Goal: Information Seeking & Learning: Check status

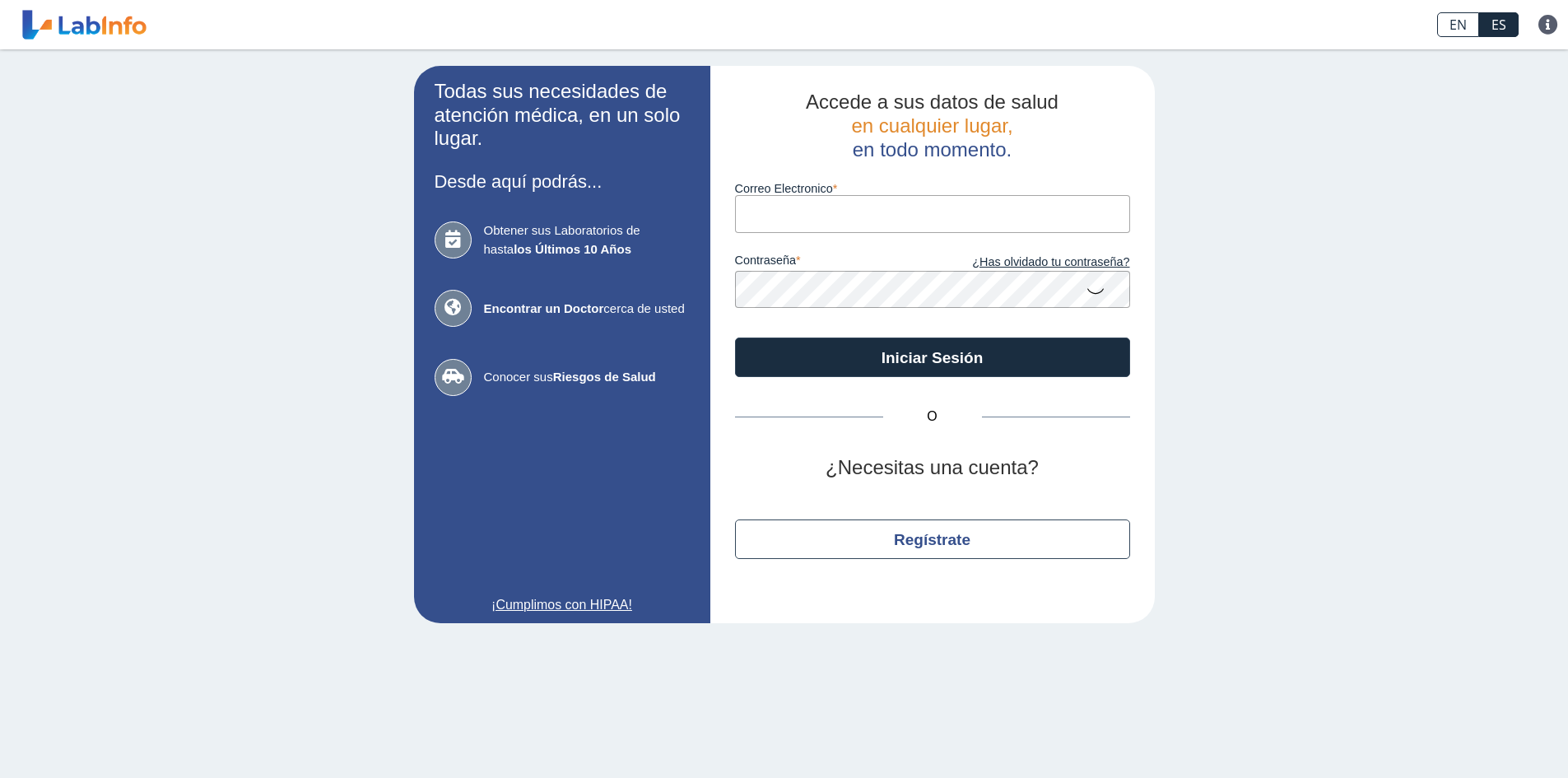
click at [781, 224] on input "Correo Electronico" at bounding box center [933, 213] width 395 height 37
type input "[EMAIL_ADDRESS][DOMAIN_NAME]"
click at [735, 337] on button "Iniciar Sesión" at bounding box center [933, 356] width 395 height 39
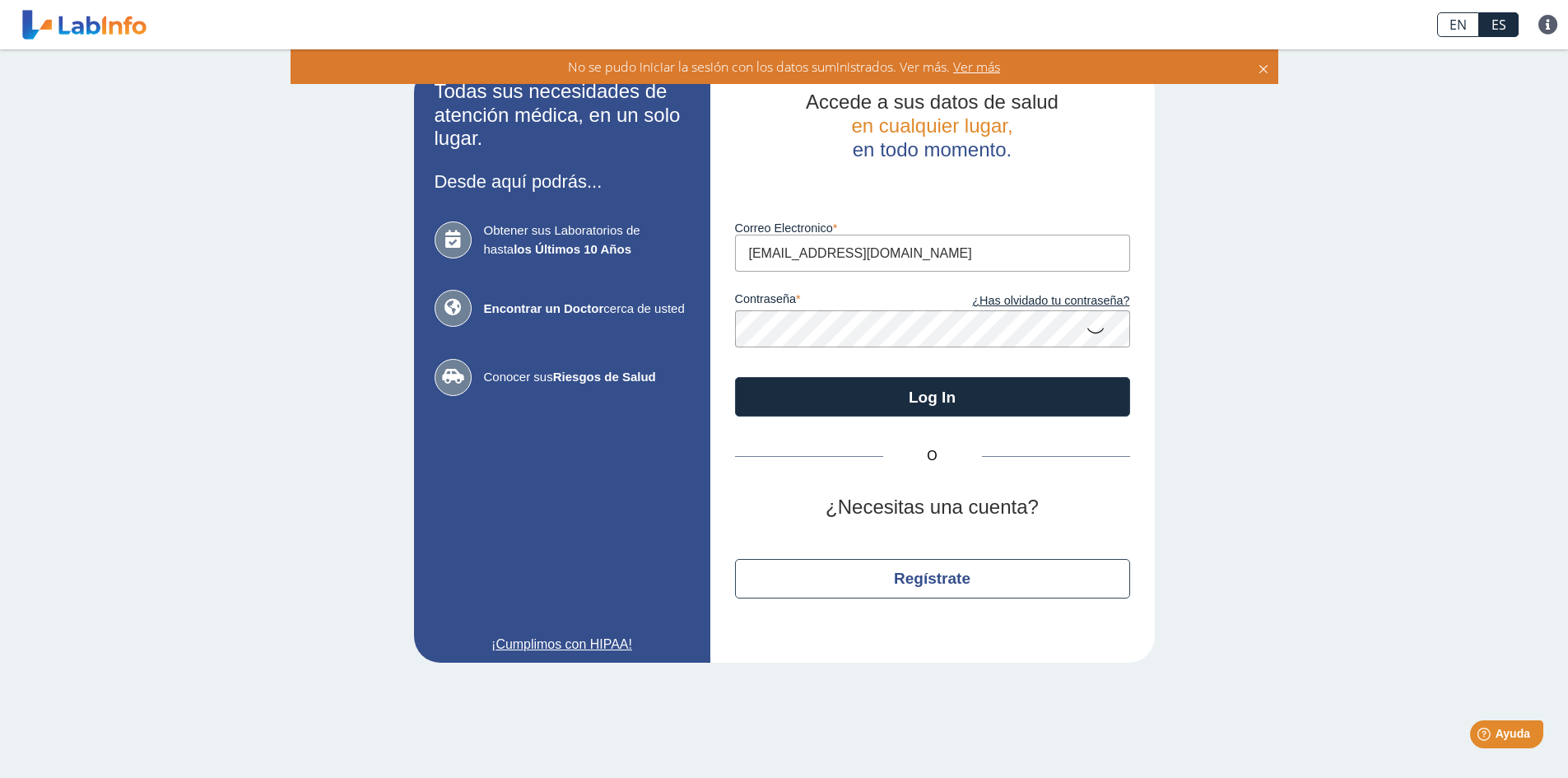
click at [697, 331] on app-login "Todas sus necesidades de atención médica, en un solo lugar. Desde aquí podrás..…" at bounding box center [784, 364] width 741 height 597
click at [735, 377] on button "Log In" at bounding box center [933, 396] width 395 height 39
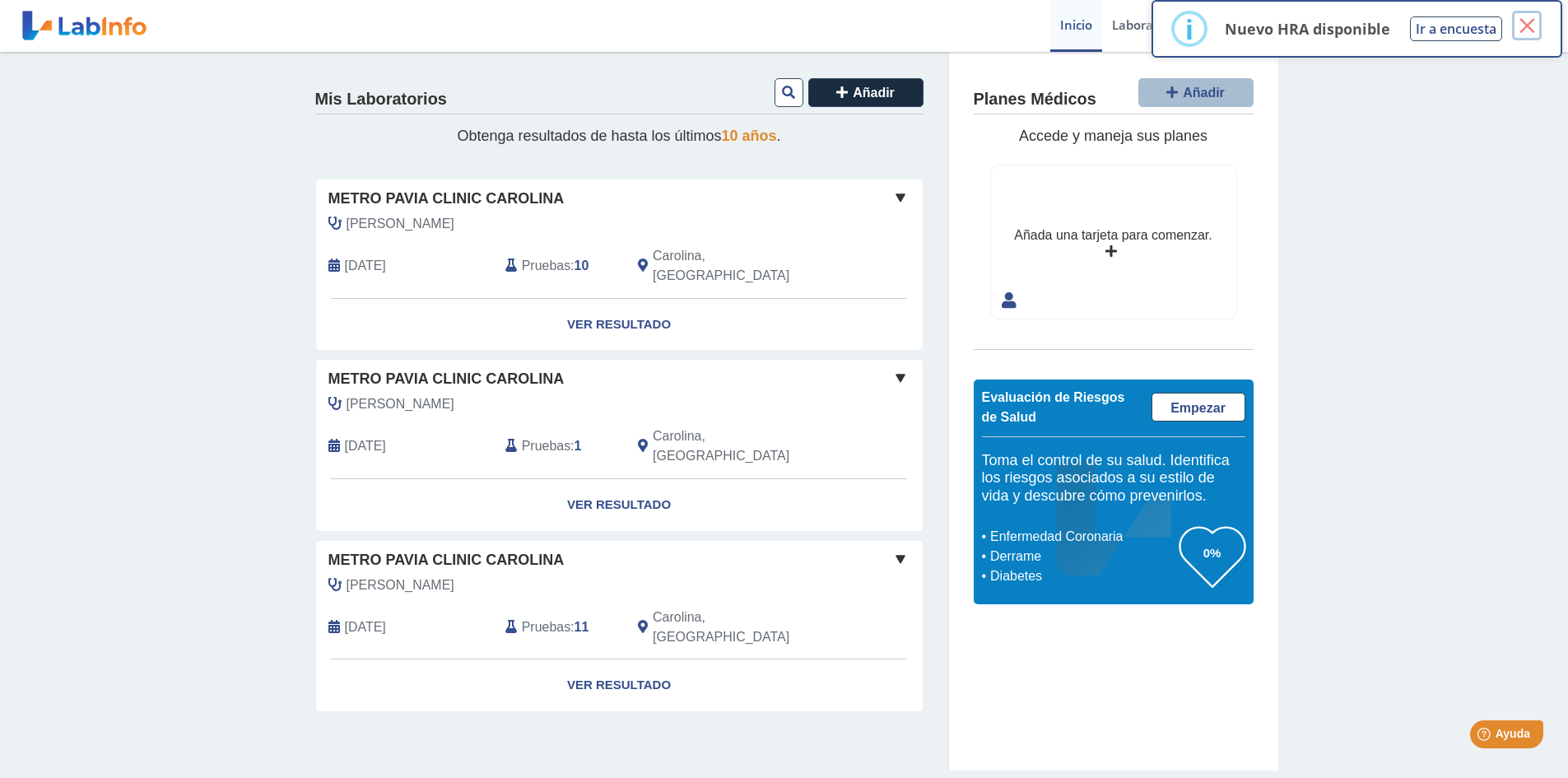
click at [1524, 26] on button "×" at bounding box center [1527, 25] width 30 height 30
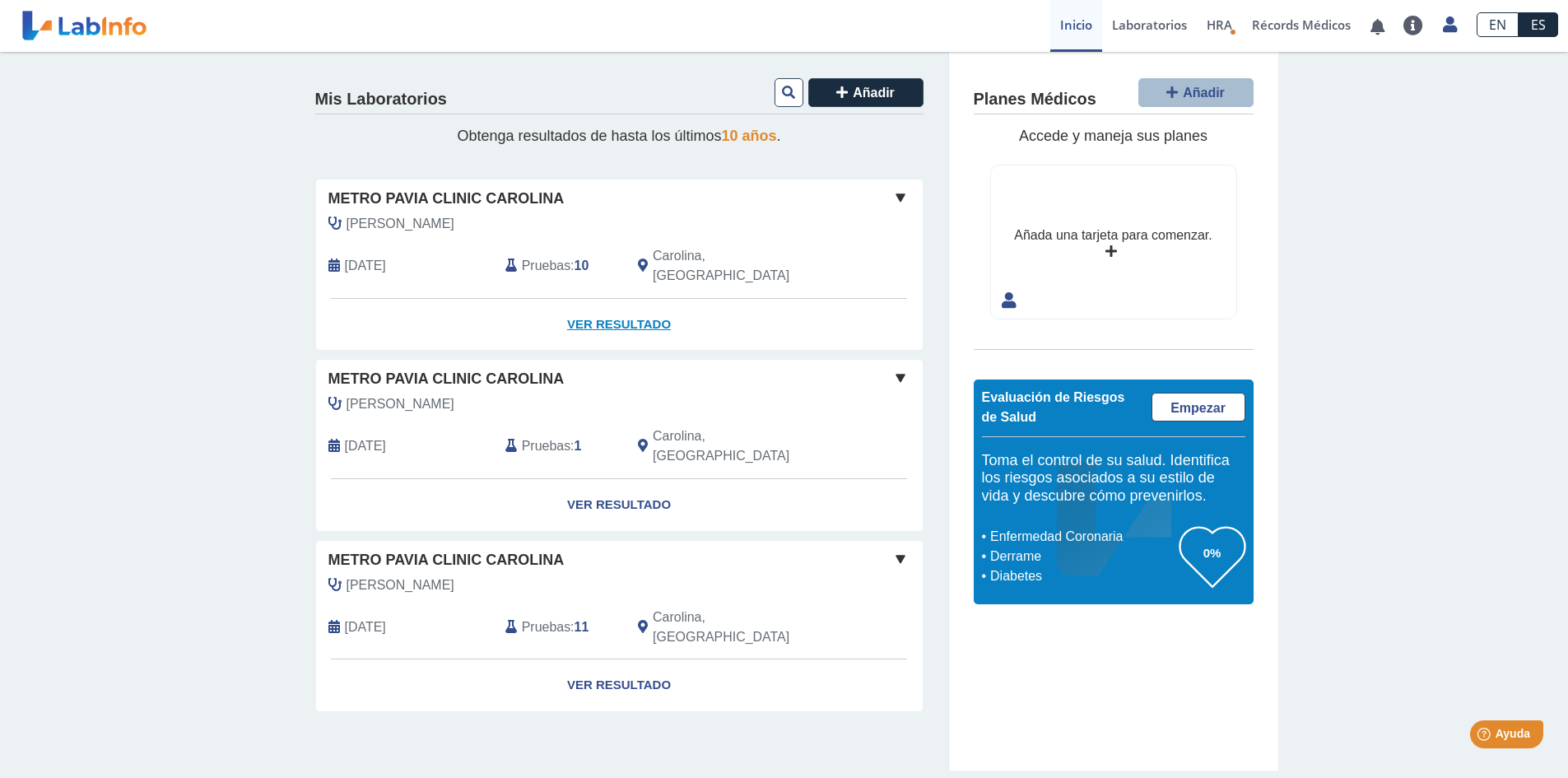
click at [649, 300] on link "Ver Resultado" at bounding box center [620, 325] width 607 height 52
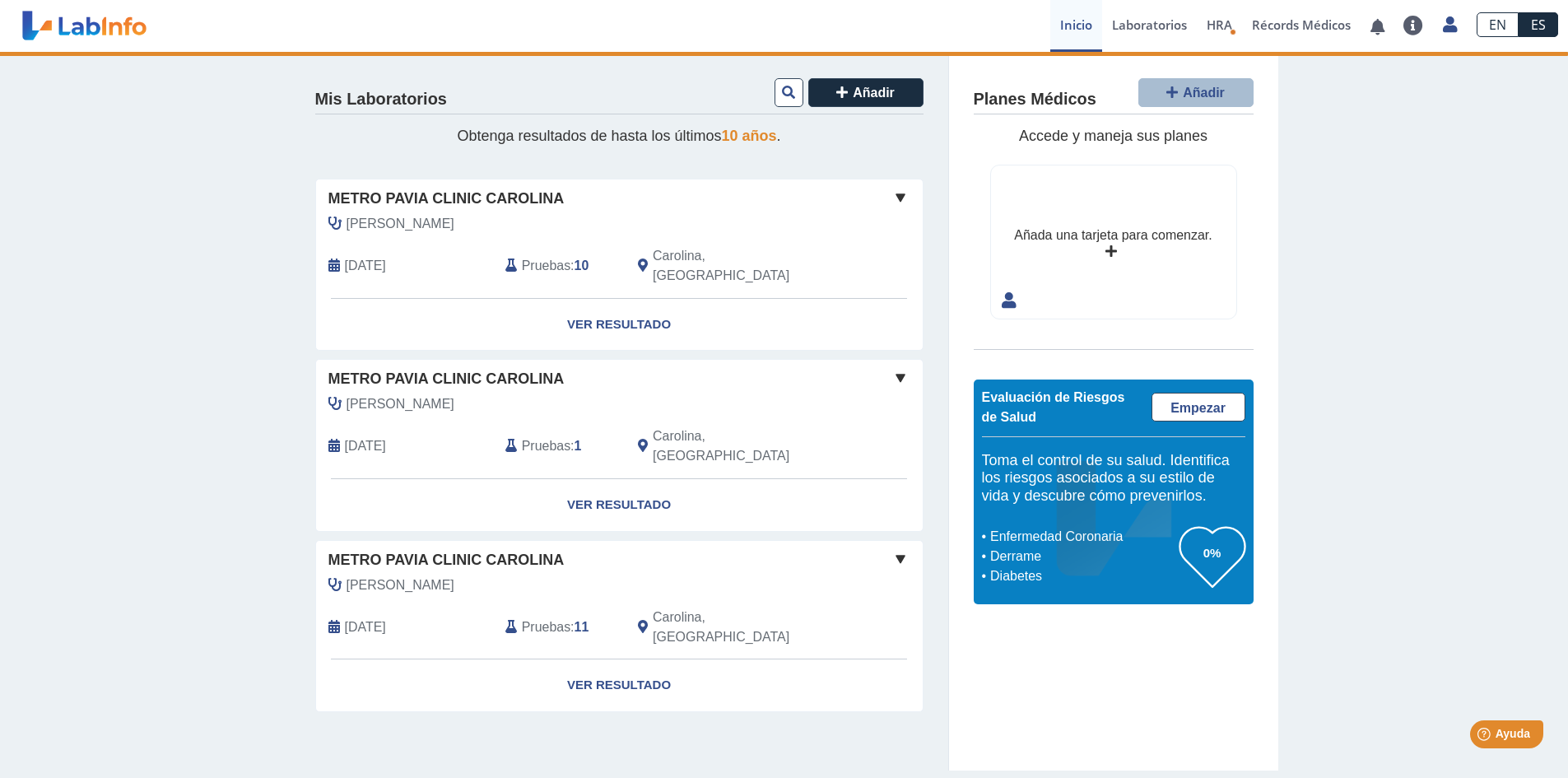
click at [550, 617] on span "Pruebas" at bounding box center [546, 627] width 49 height 20
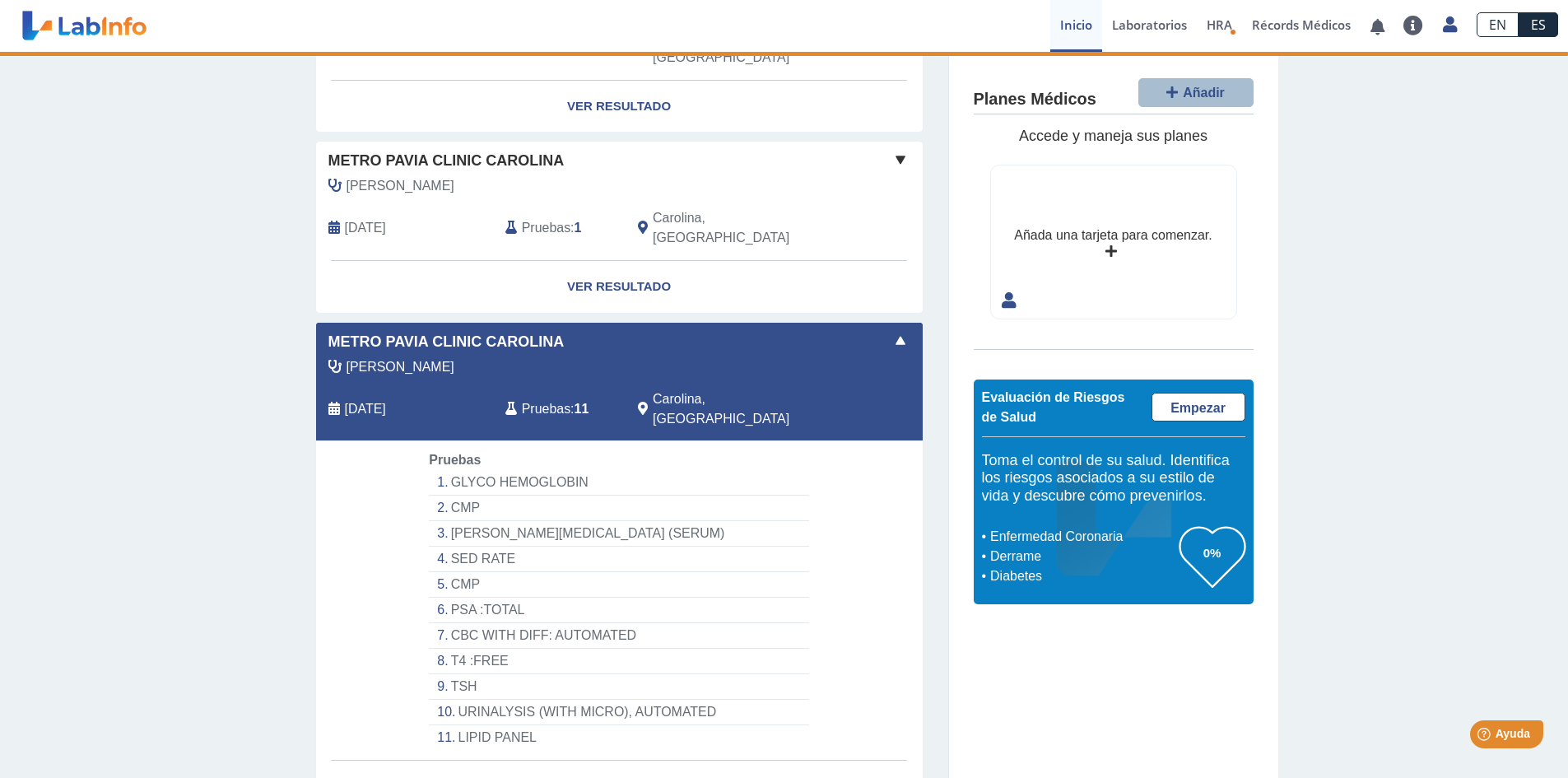
scroll to position [252, 0]
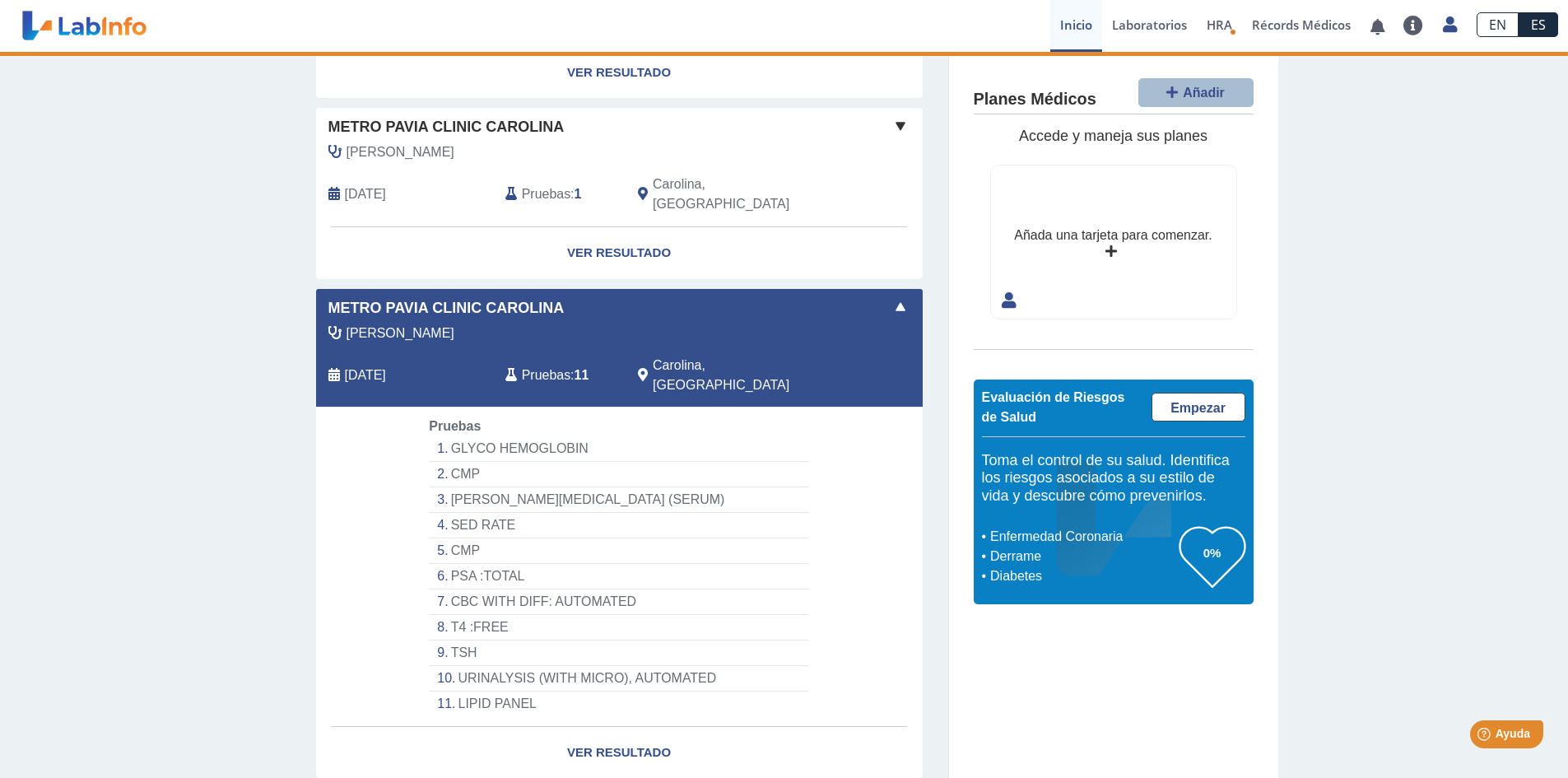
click at [507, 436] on li "GLYCO HEMOGLOBIN" at bounding box center [618, 449] width 380 height 25
click at [621, 727] on link "Ver Resultado" at bounding box center [620, 753] width 607 height 52
click at [508, 436] on li "GLYCO HEMOGLOBIN" at bounding box center [618, 449] width 380 height 25
click at [575, 368] on b "11" at bounding box center [581, 375] width 15 height 14
click at [597, 227] on link "Ver Resultado" at bounding box center [620, 253] width 607 height 52
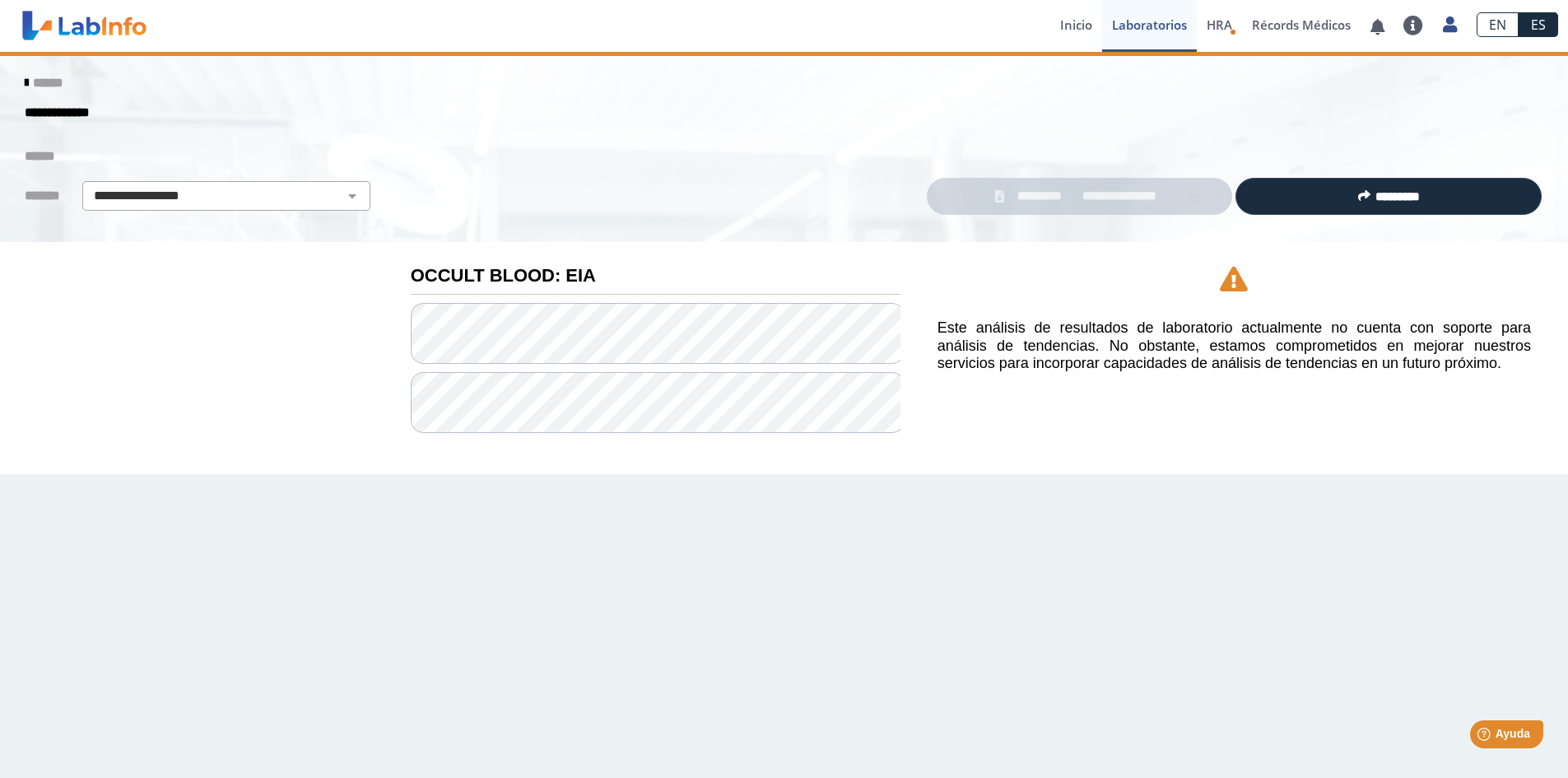
click at [24, 83] on icon at bounding box center [26, 83] width 3 height 13
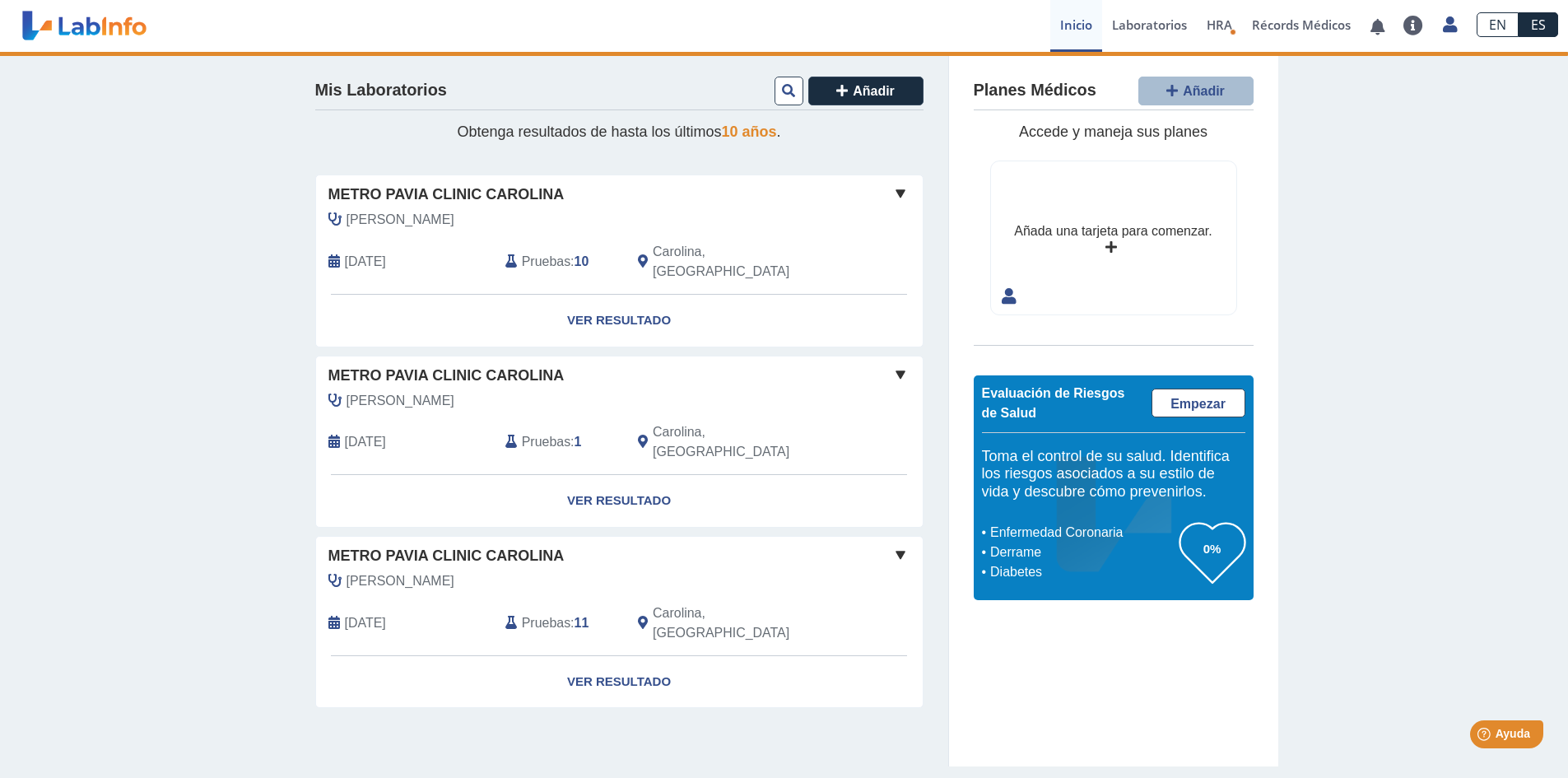
click at [532, 613] on span "Pruebas" at bounding box center [546, 622] width 49 height 20
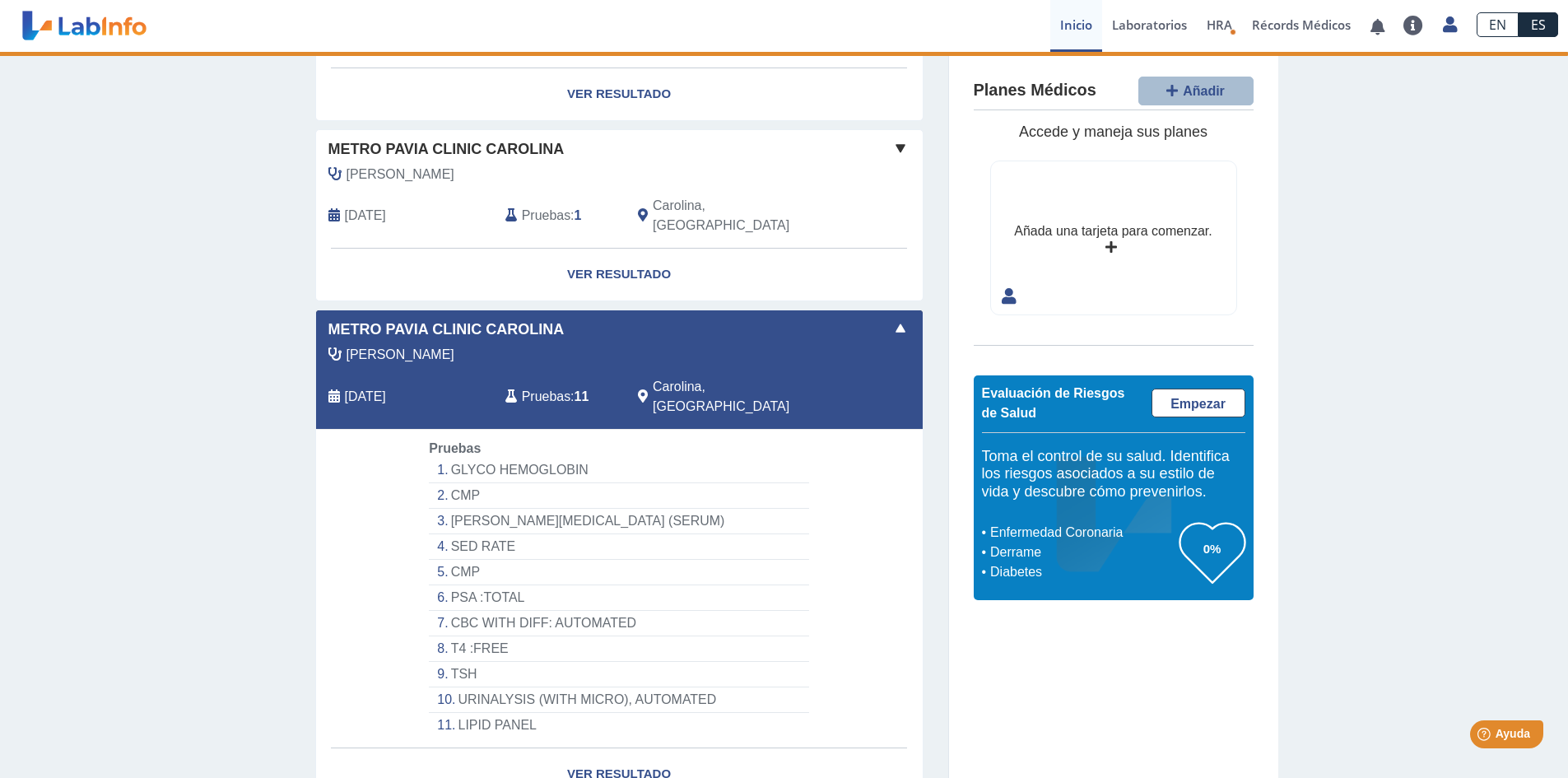
scroll to position [248, 0]
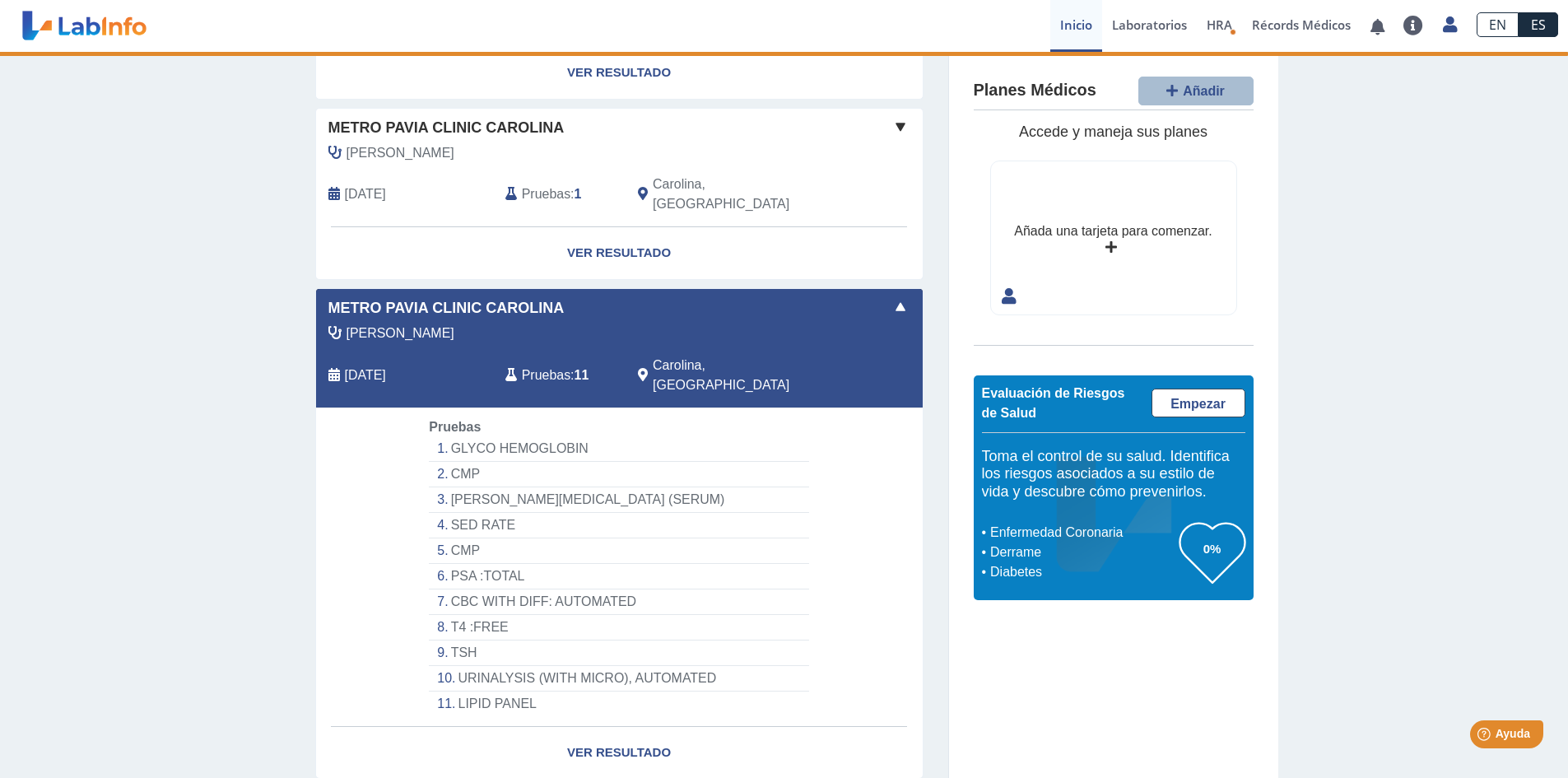
click at [505, 691] on li "LIPID PANEL" at bounding box center [618, 703] width 380 height 24
click at [489, 691] on li "LIPID PANEL" at bounding box center [618, 703] width 380 height 24
click at [581, 727] on link "Ver Resultado" at bounding box center [620, 753] width 607 height 52
click at [1186, 407] on span "Empezar" at bounding box center [1198, 403] width 55 height 14
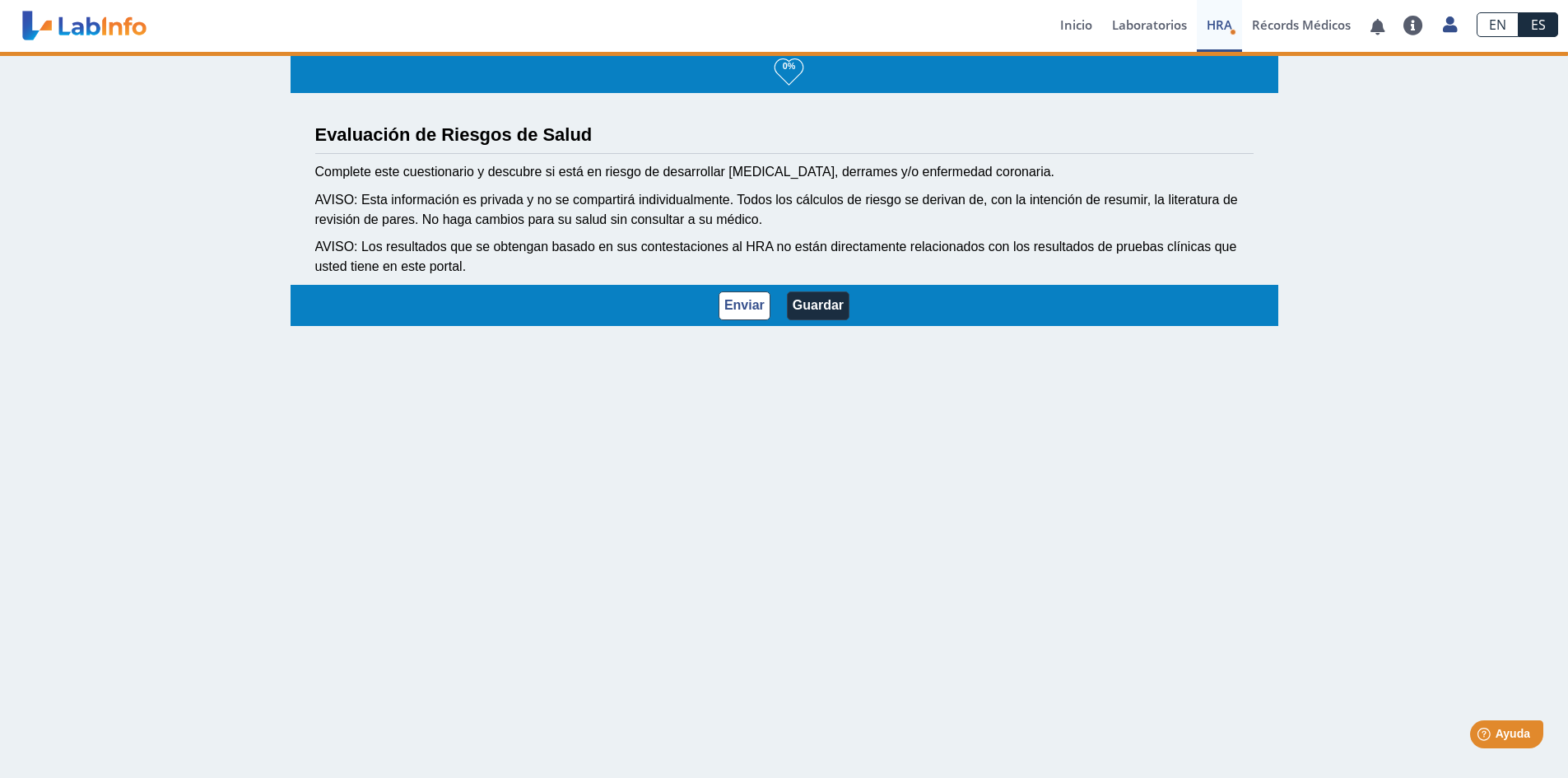
scroll to position [3, 0]
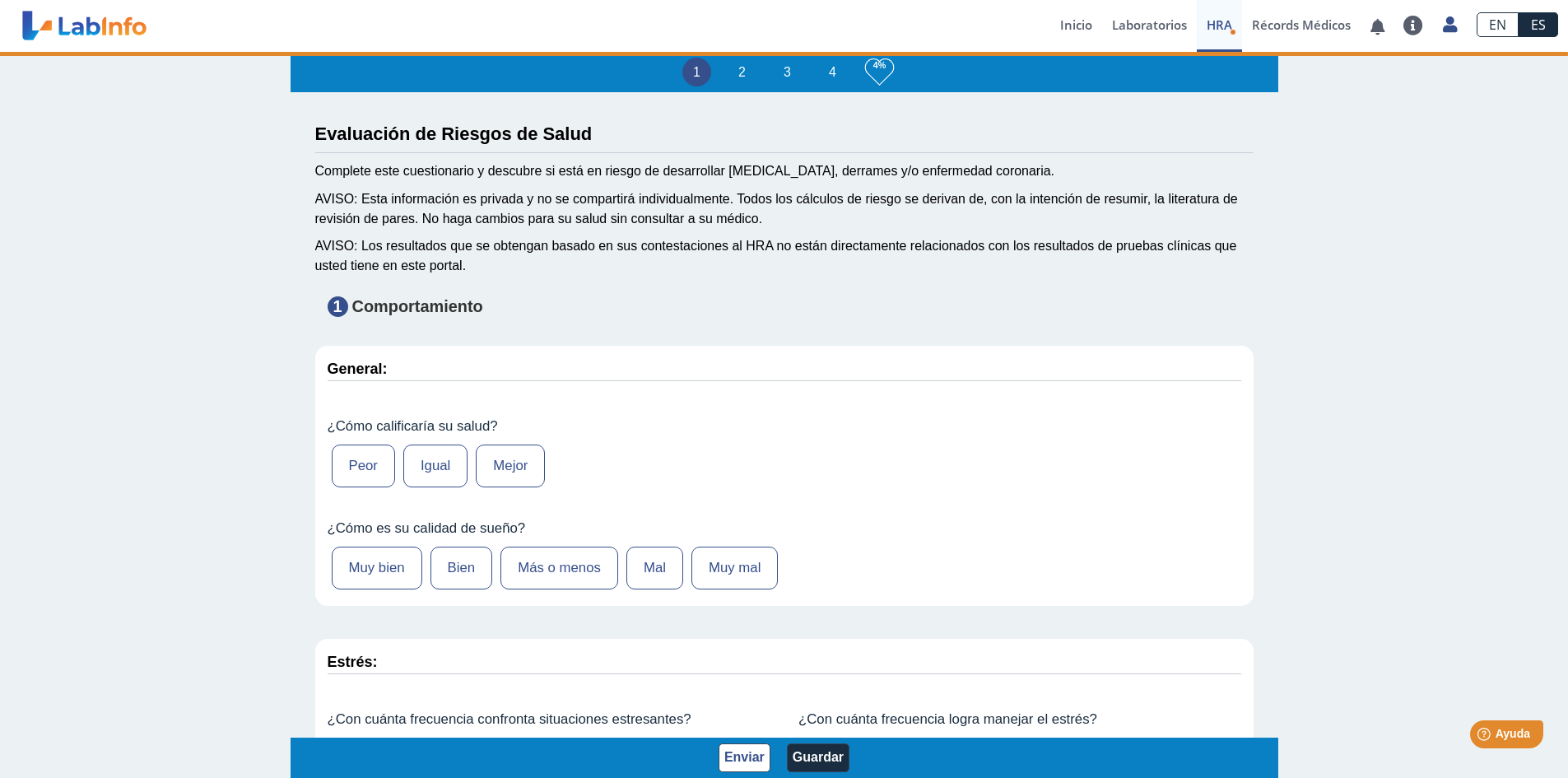
type input "[PERSON_NAME] [PERSON_NAME]"
type input "[DATE]"
select select
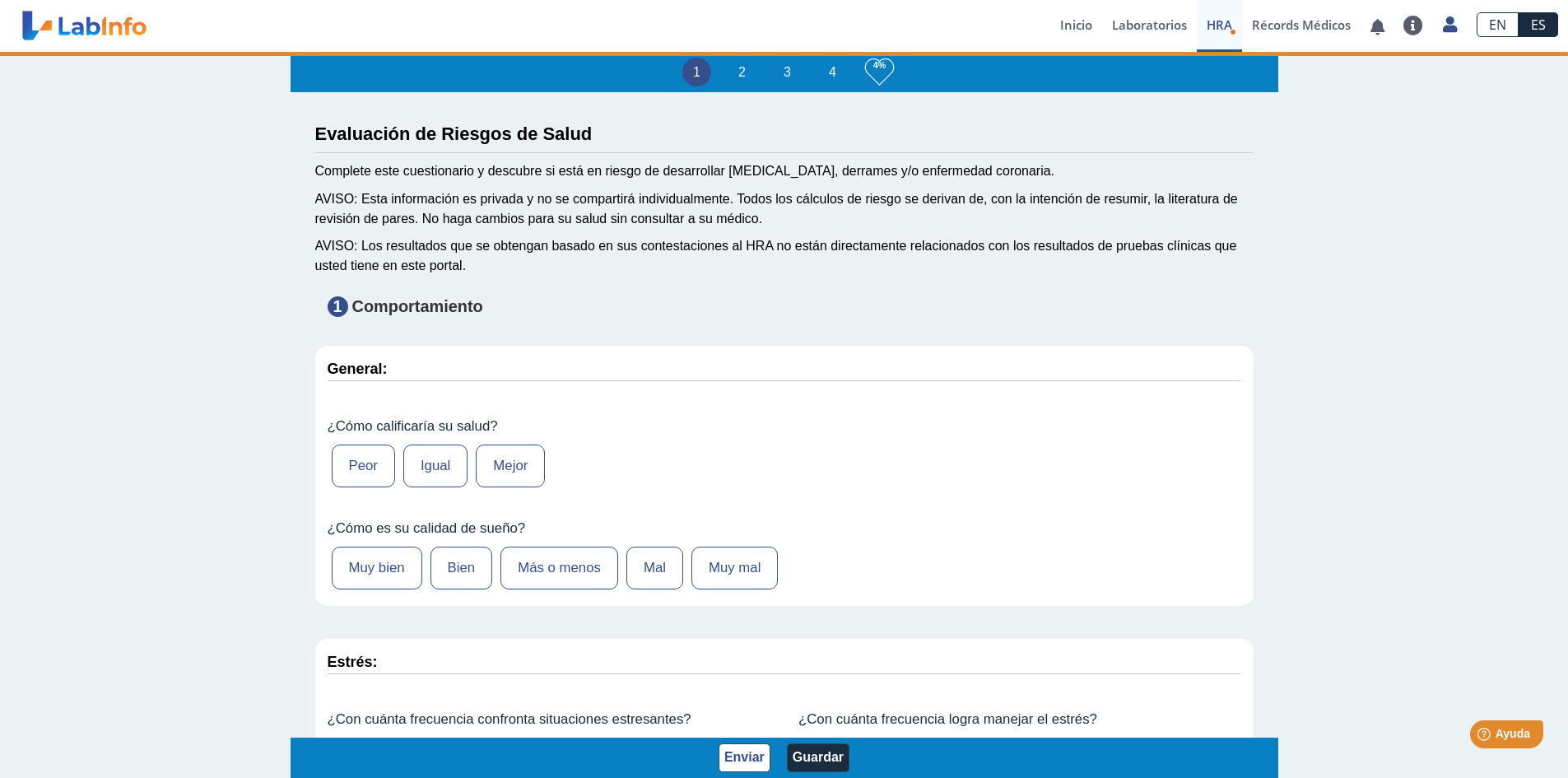
select select
click at [504, 474] on label "Mejor" at bounding box center [510, 465] width 70 height 43
click at [0, 0] on input "Mejor" at bounding box center [0, 0] width 0 height 0
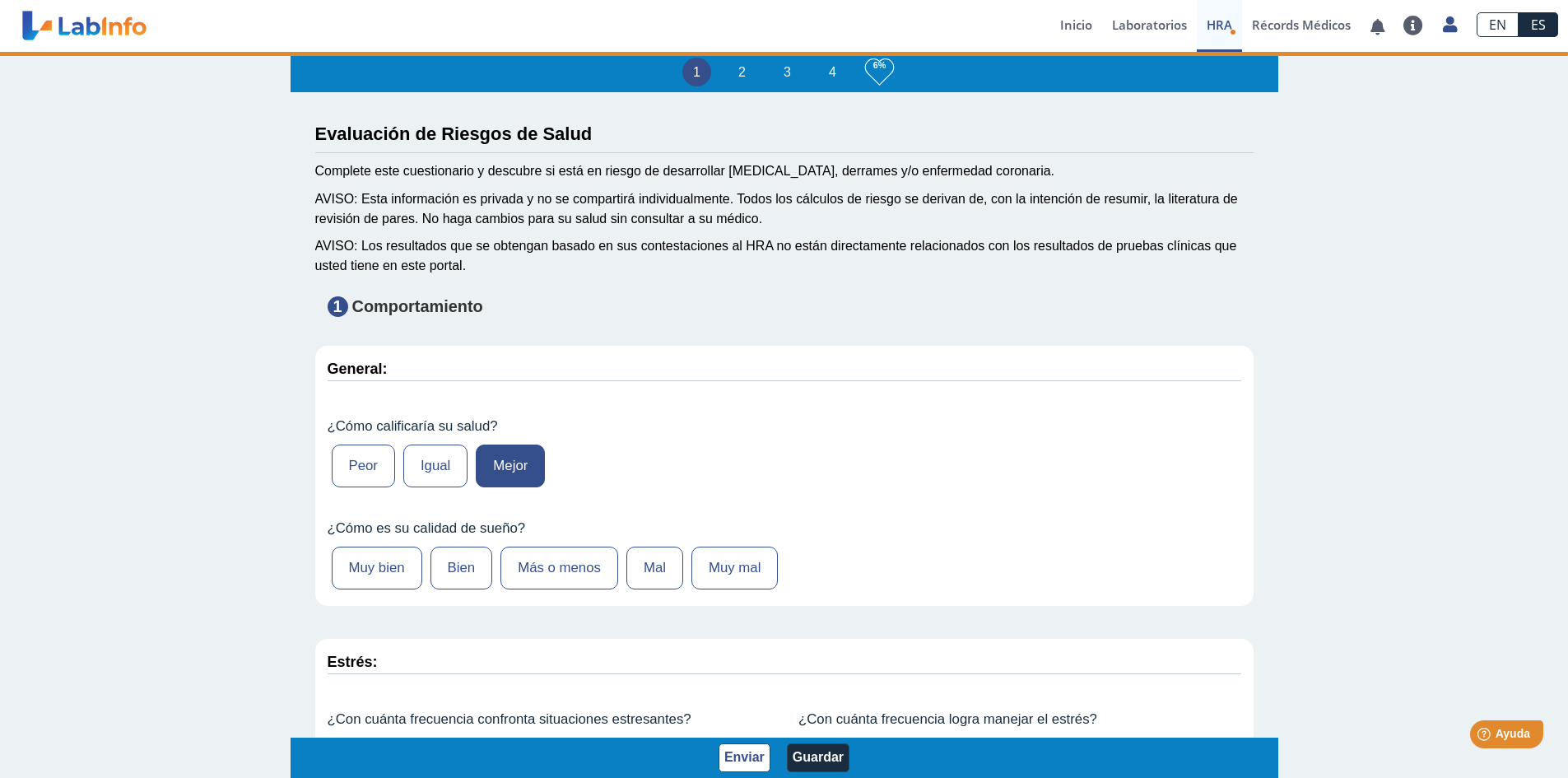
click at [561, 577] on label "Más o menos" at bounding box center [559, 568] width 117 height 43
click at [0, 0] on input "Más o menos" at bounding box center [0, 0] width 0 height 0
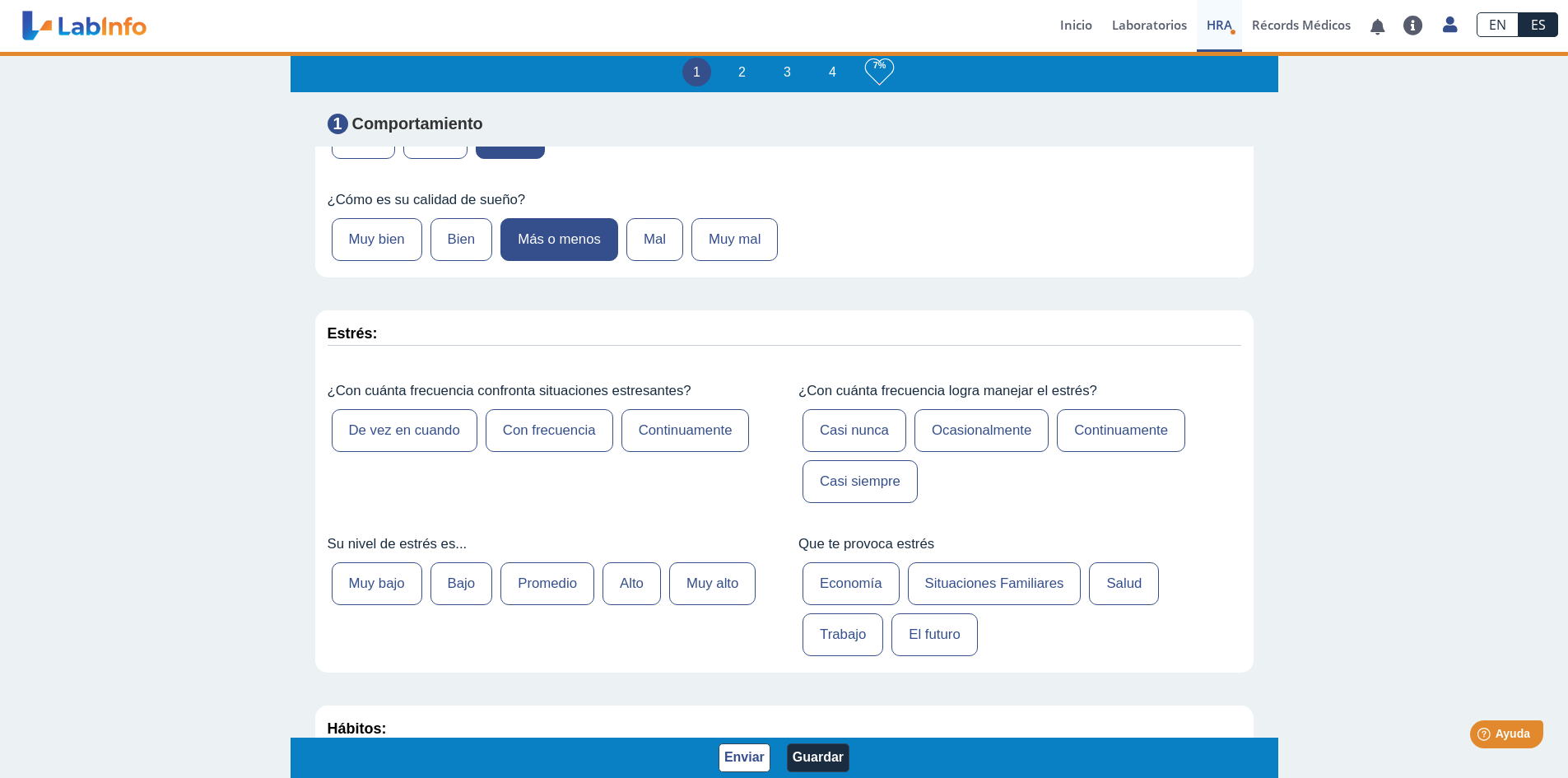
scroll to position [329, 0]
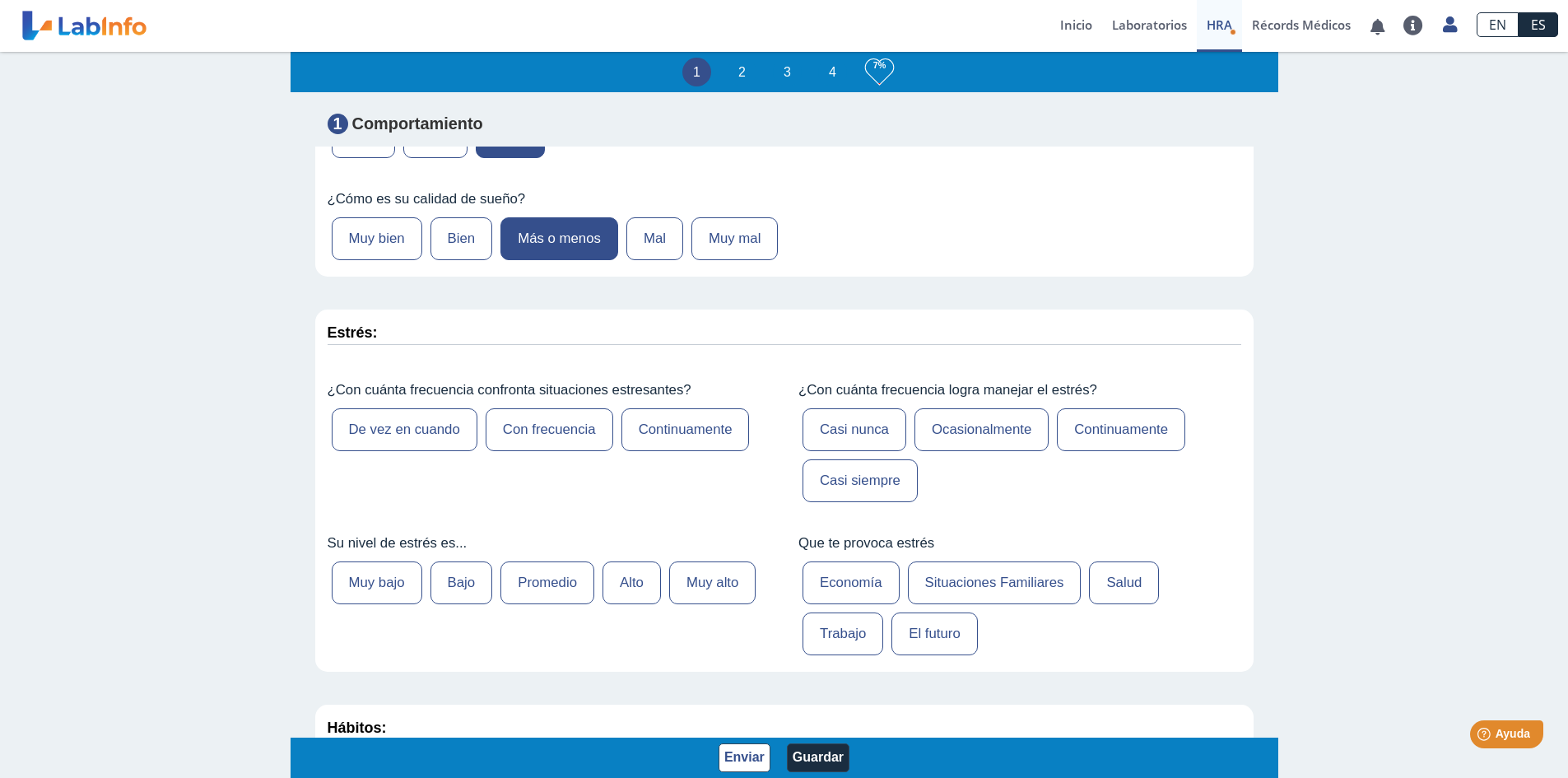
click at [435, 440] on label "De vez en cuando" at bounding box center [405, 429] width 146 height 43
click at [0, 0] on input "De vez en cuando" at bounding box center [0, 0] width 0 height 0
click at [1002, 429] on label "Ocasionalmente" at bounding box center [981, 429] width 134 height 43
click at [0, 0] on input "Ocasionalmente" at bounding box center [0, 0] width 0 height 0
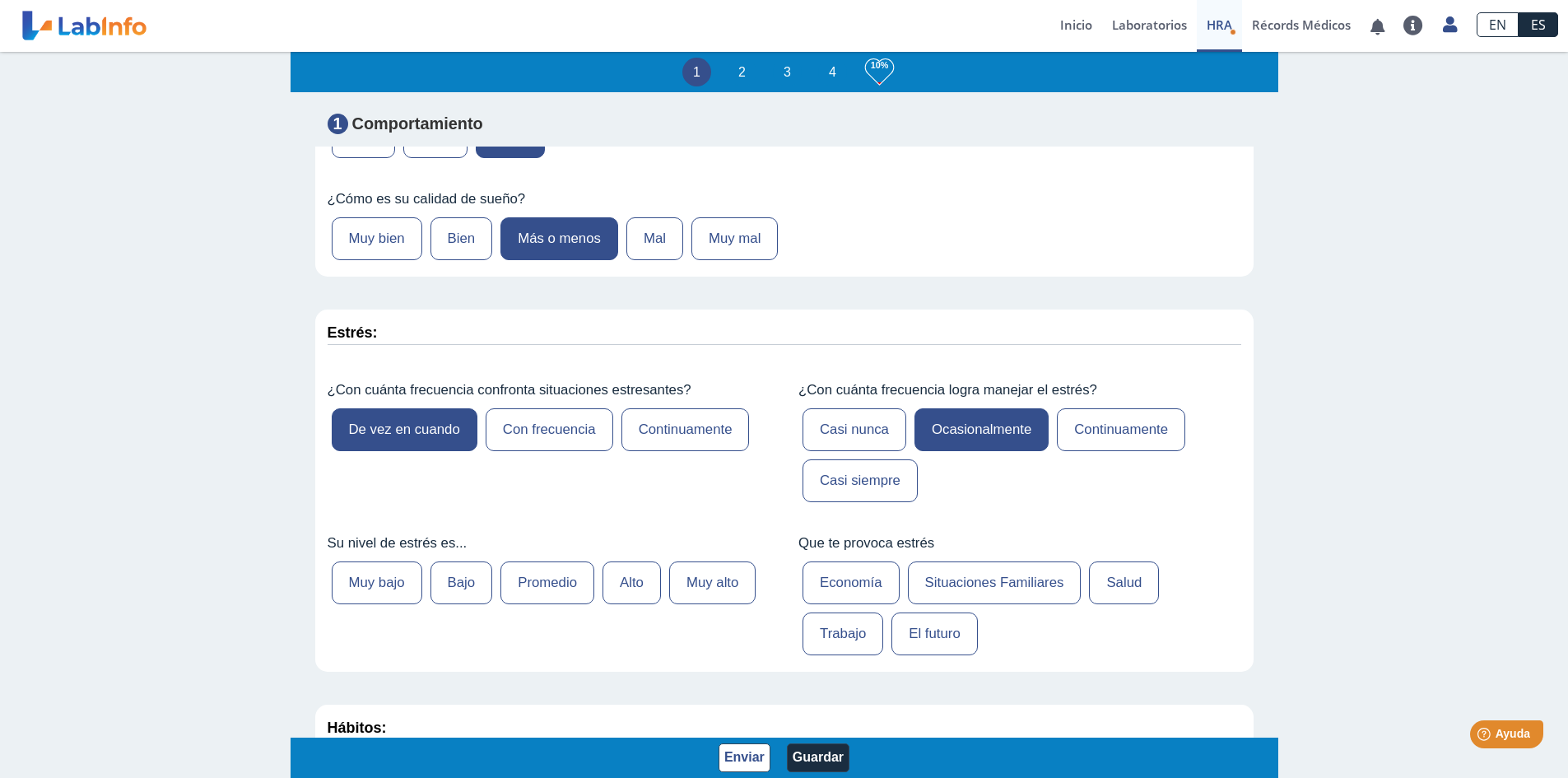
click at [563, 582] on label "Promedio" at bounding box center [548, 582] width 94 height 43
click at [0, 0] on input "Promedio" at bounding box center [0, 0] width 0 height 0
click at [850, 584] on label "Economía" at bounding box center [851, 582] width 97 height 43
click at [0, 0] on input "Economía" at bounding box center [0, 0] width 0 height 0
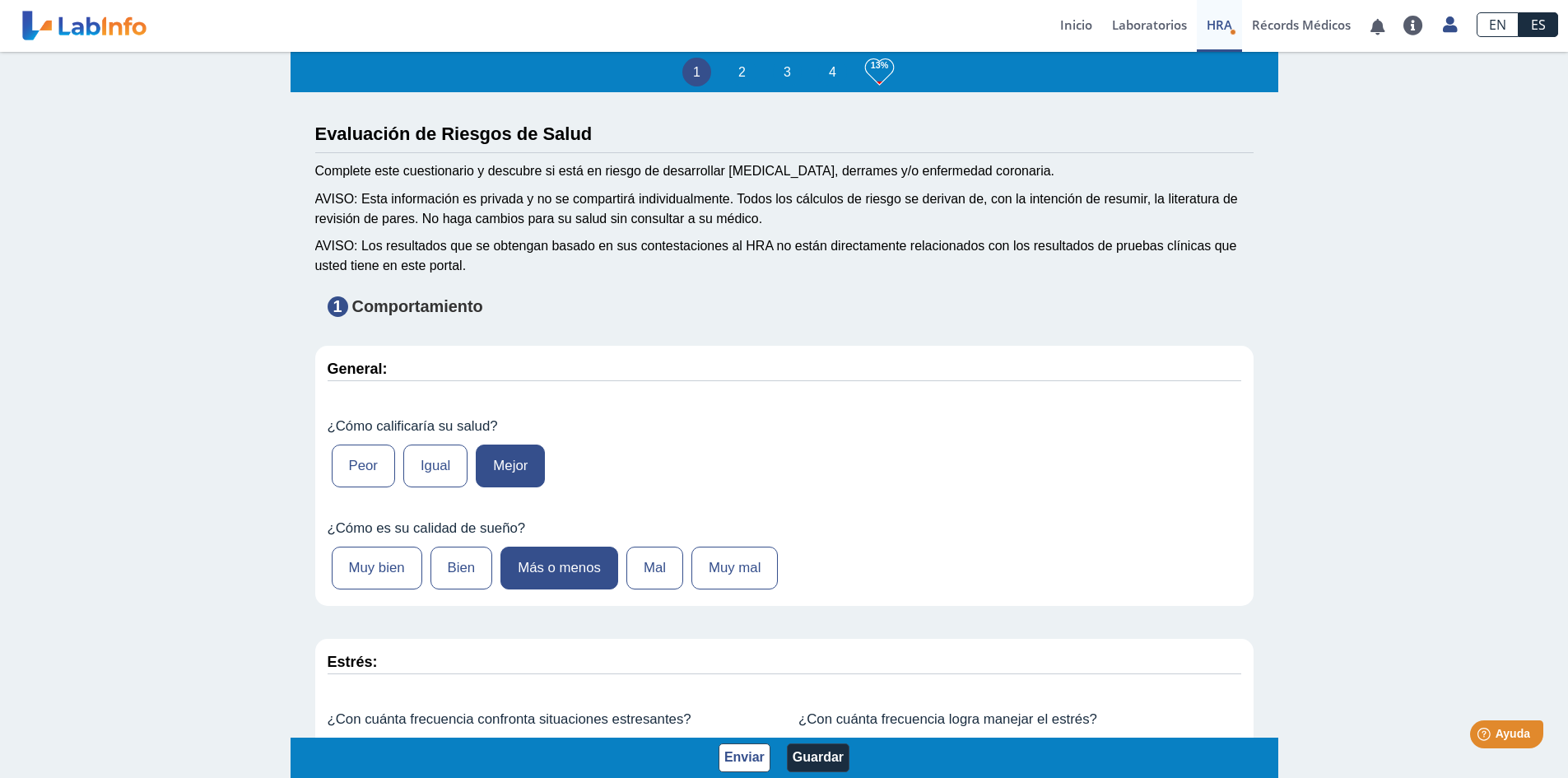
scroll to position [0, 0]
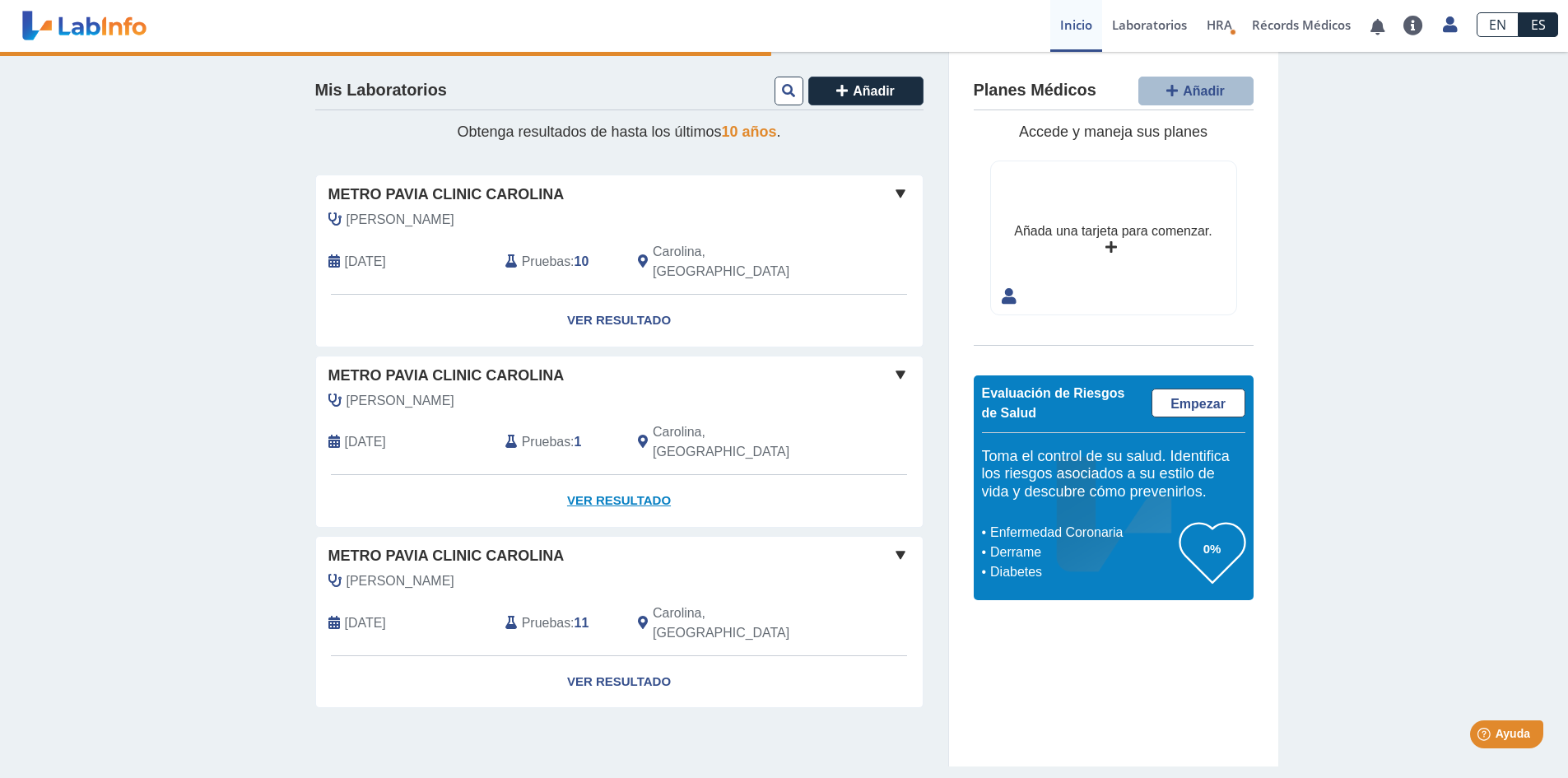
click at [623, 475] on link "Ver Resultado" at bounding box center [620, 501] width 607 height 52
click at [1221, 28] on span "HRA" at bounding box center [1219, 24] width 25 height 17
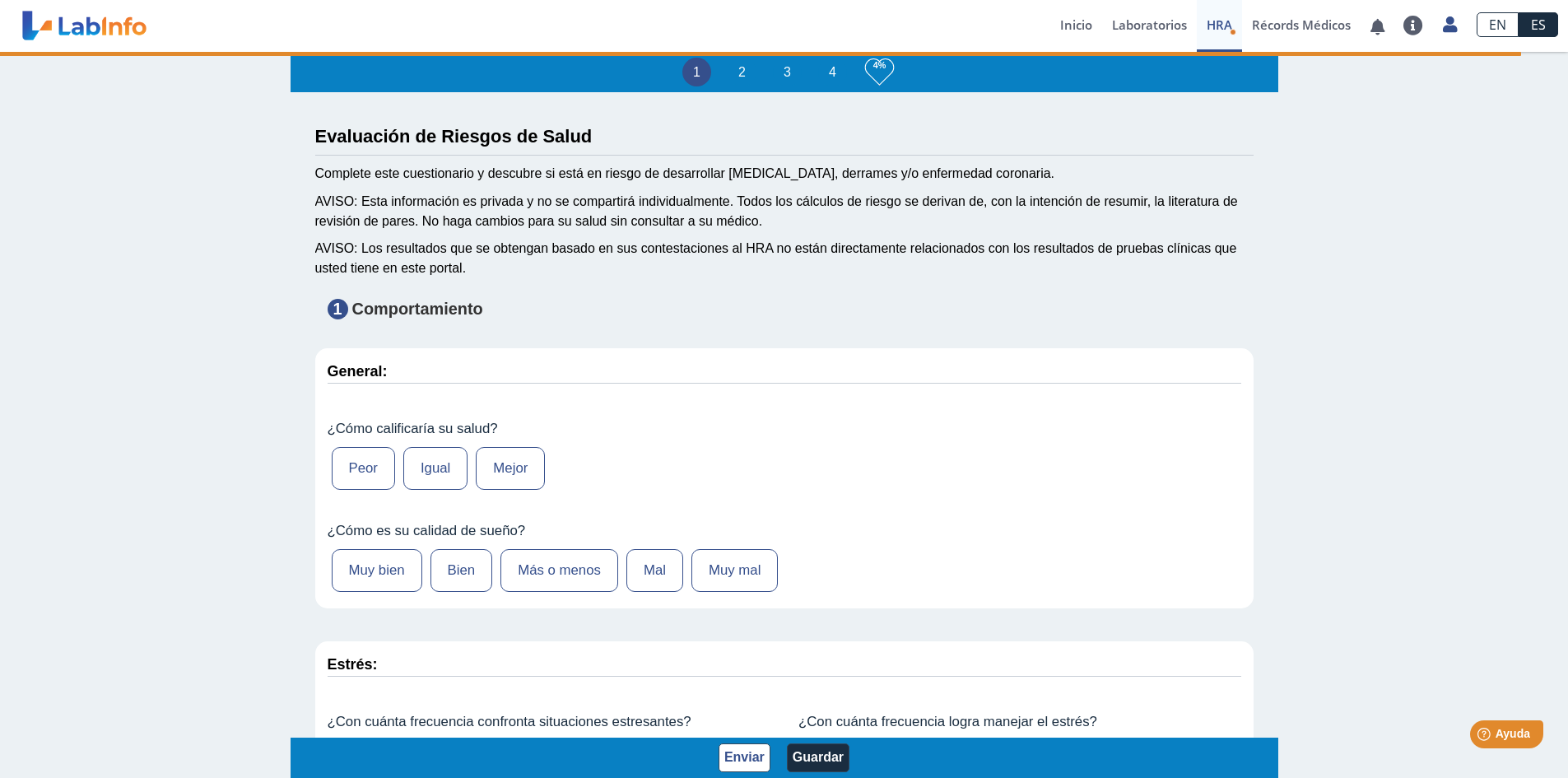
type input "[PERSON_NAME] [PERSON_NAME]"
type input "[DATE]"
select select
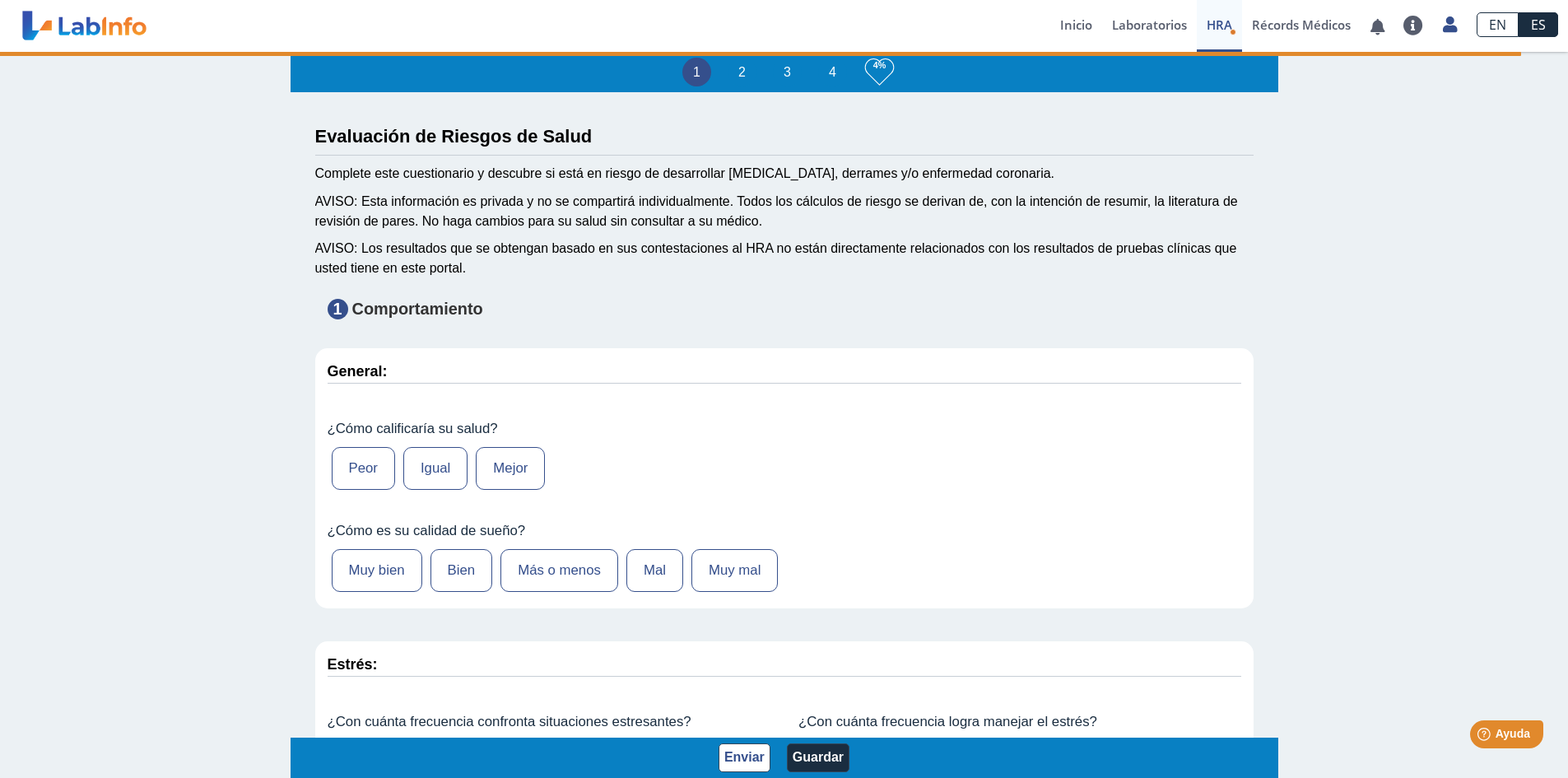
select select
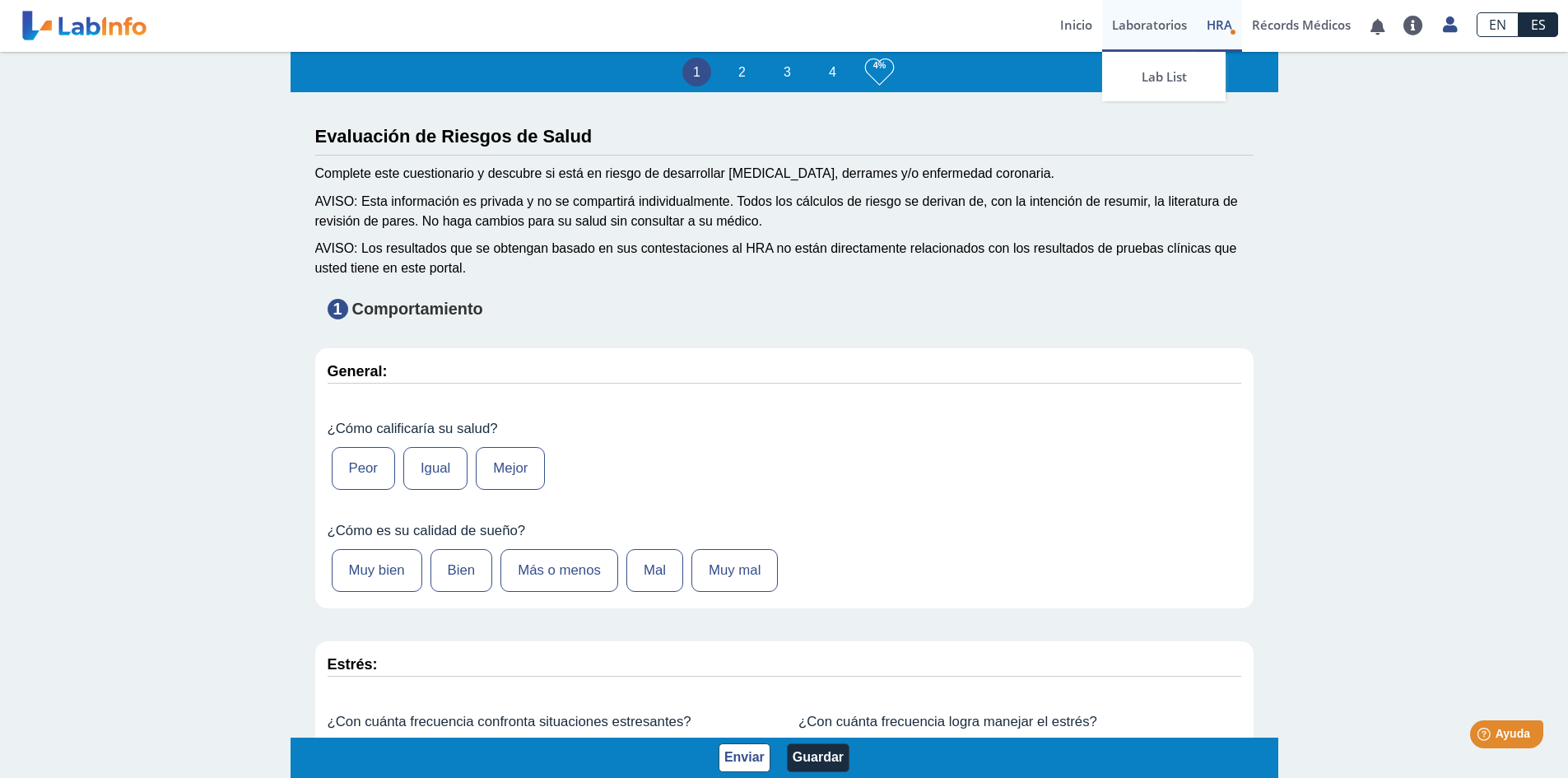
click at [1158, 23] on link "Laboratorios" at bounding box center [1149, 26] width 95 height 52
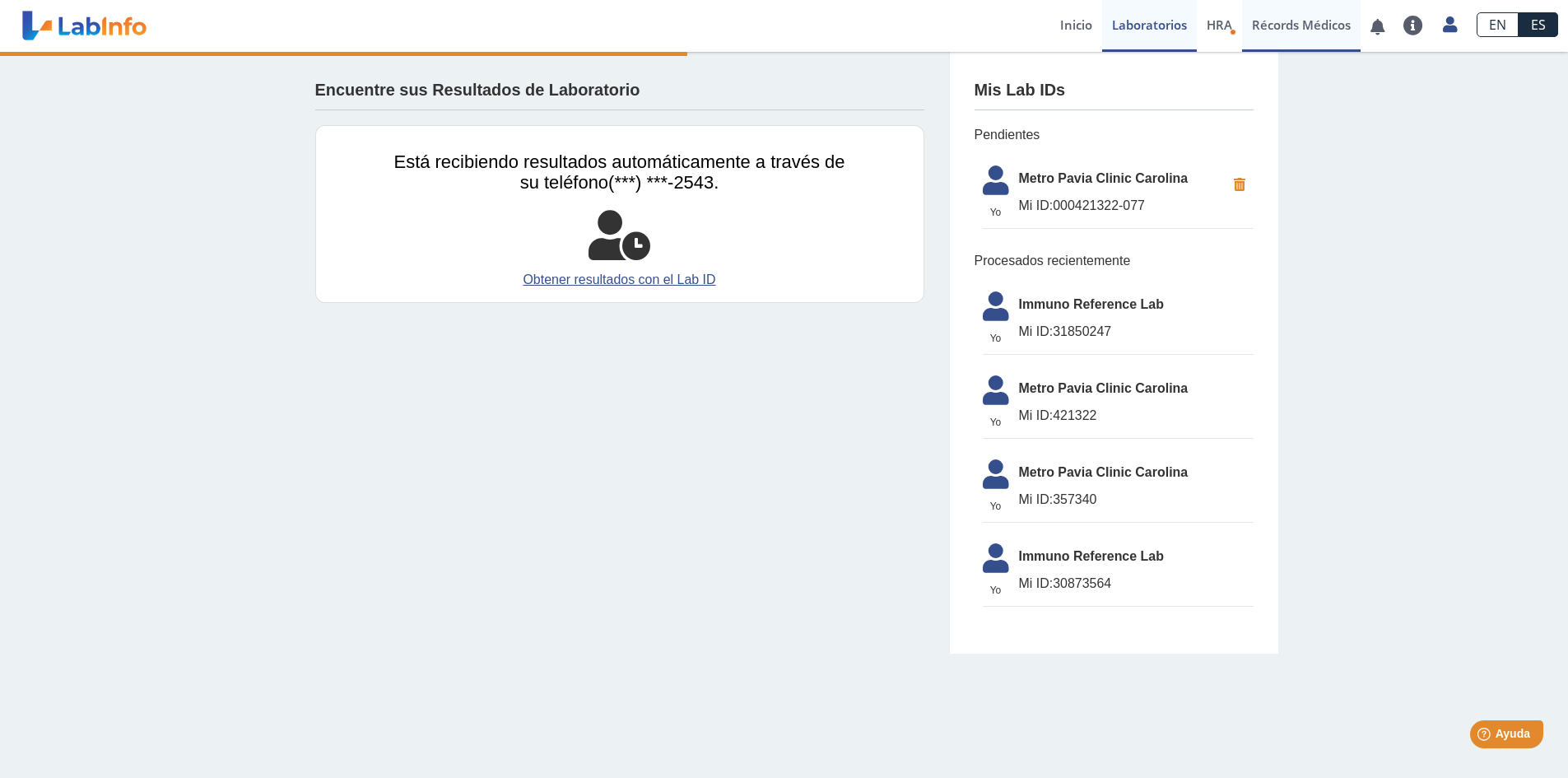
click at [1296, 23] on link "Récords Médicos" at bounding box center [1301, 26] width 118 height 52
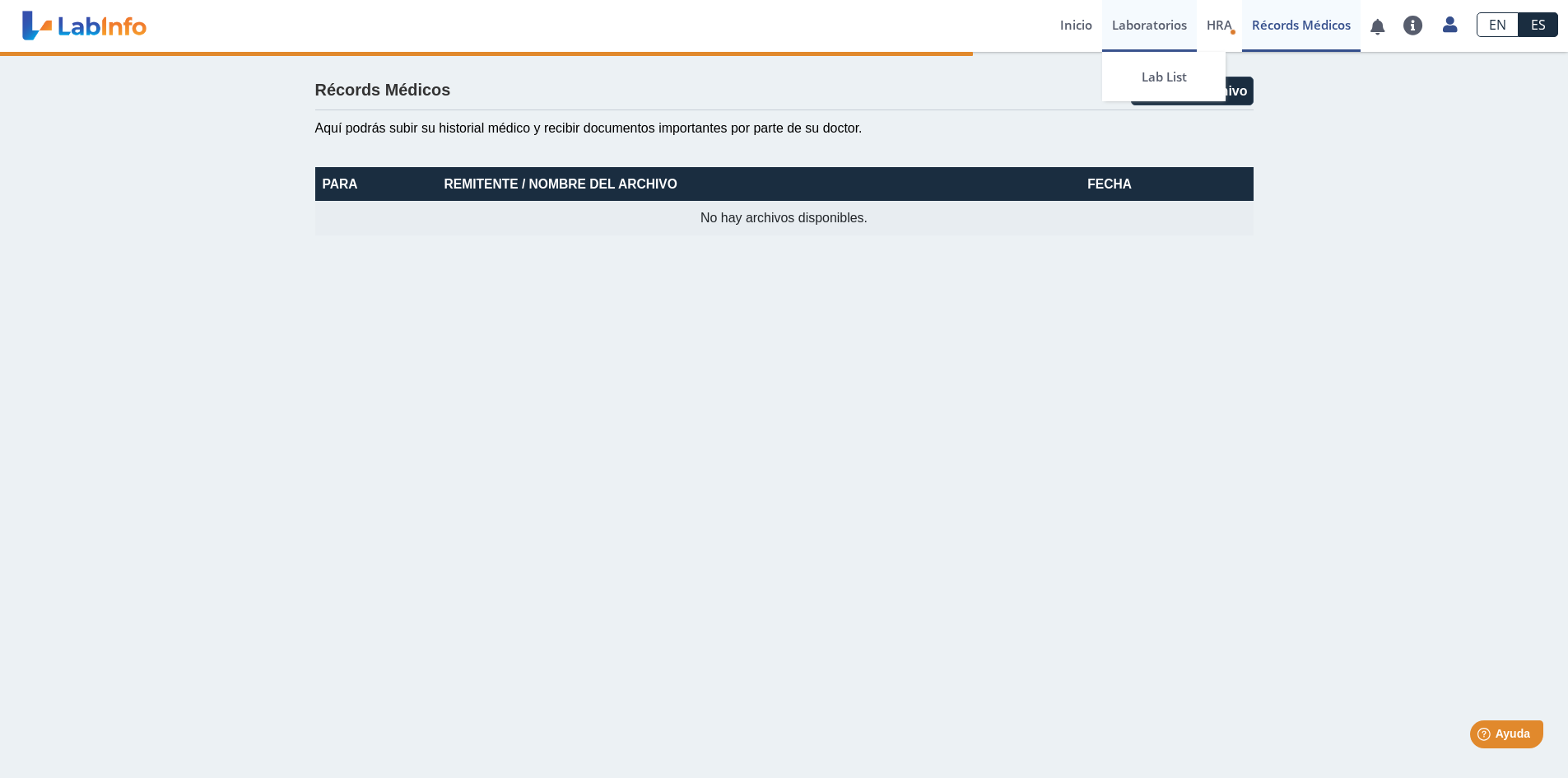
click at [1140, 20] on link "Laboratorios" at bounding box center [1149, 26] width 95 height 52
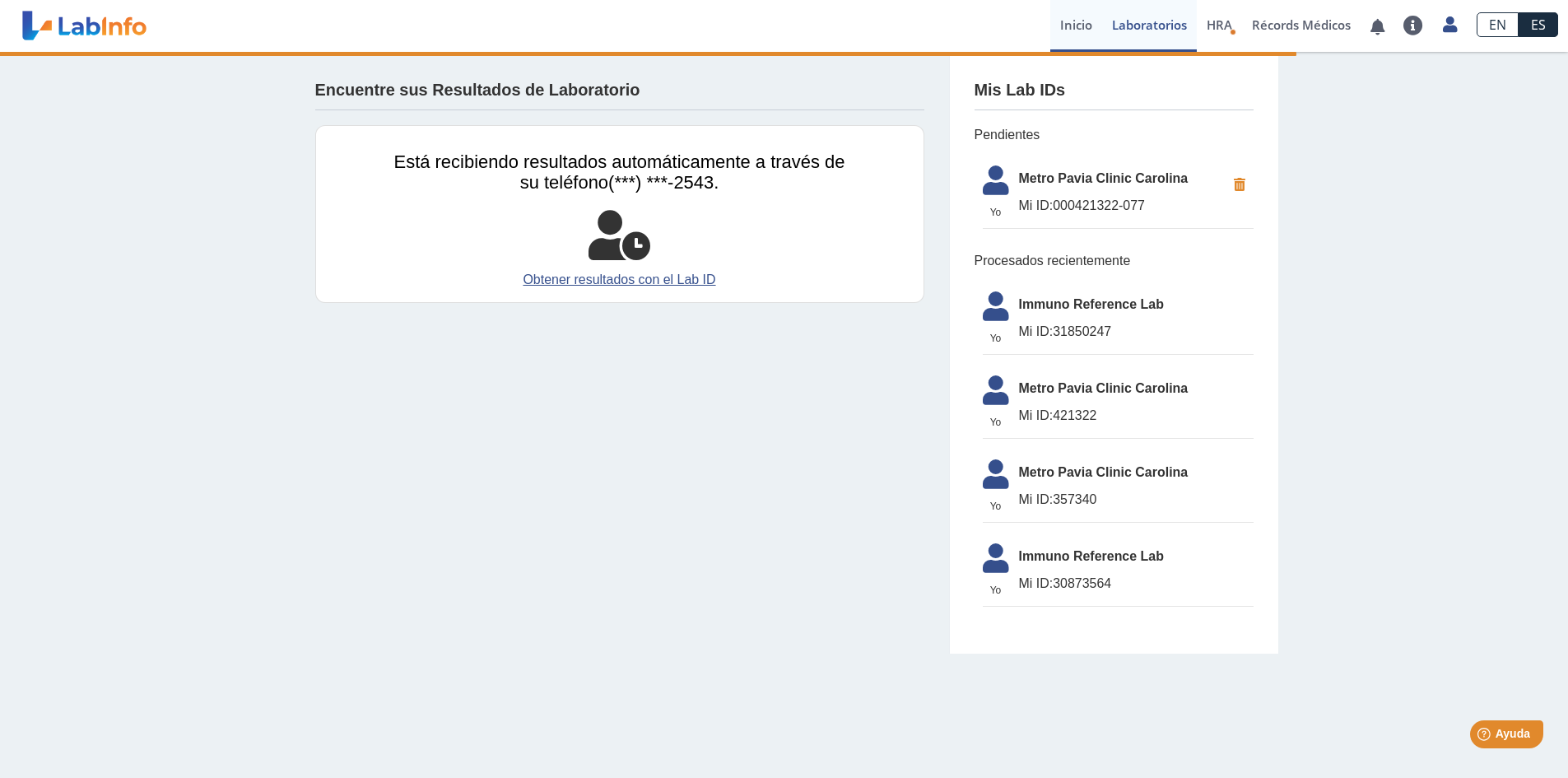
click at [1088, 28] on link "Inicio" at bounding box center [1076, 26] width 52 height 52
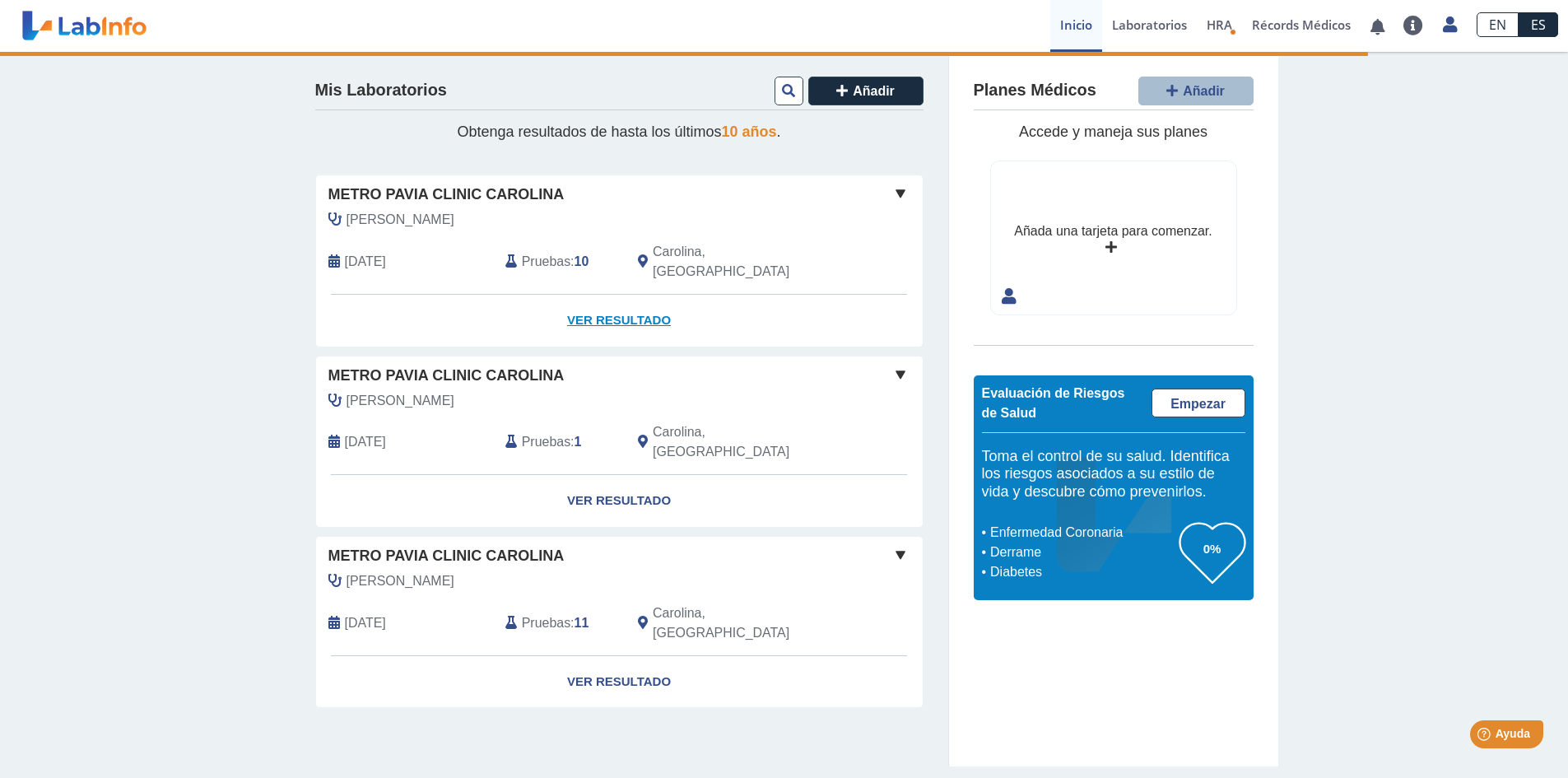
click at [584, 300] on link "Ver Resultado" at bounding box center [620, 321] width 607 height 52
click at [902, 191] on span at bounding box center [900, 193] width 20 height 20
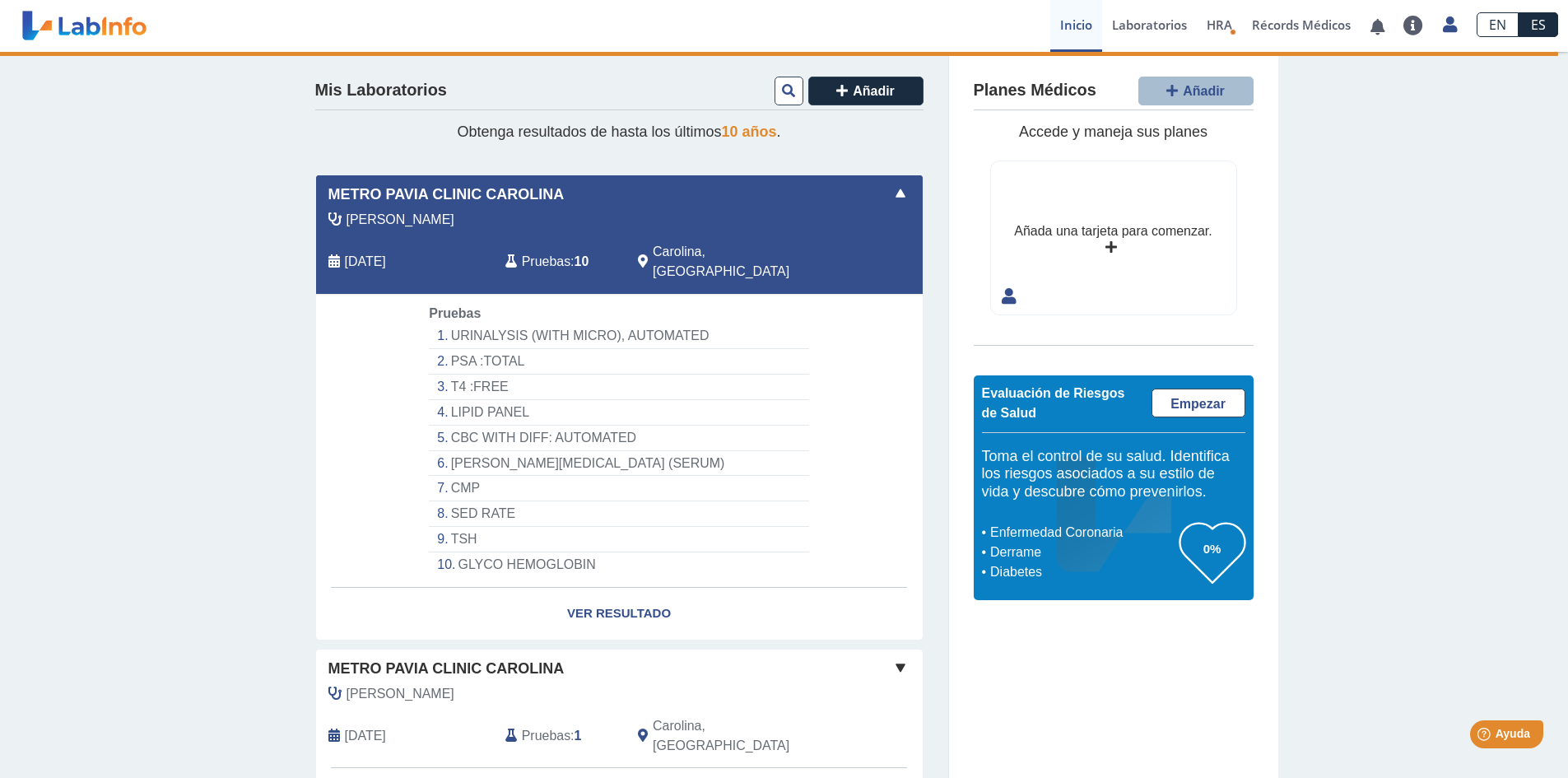
click at [480, 323] on li "URINALYSIS (WITH MICRO), AUTOMATED" at bounding box center [618, 336] width 380 height 25
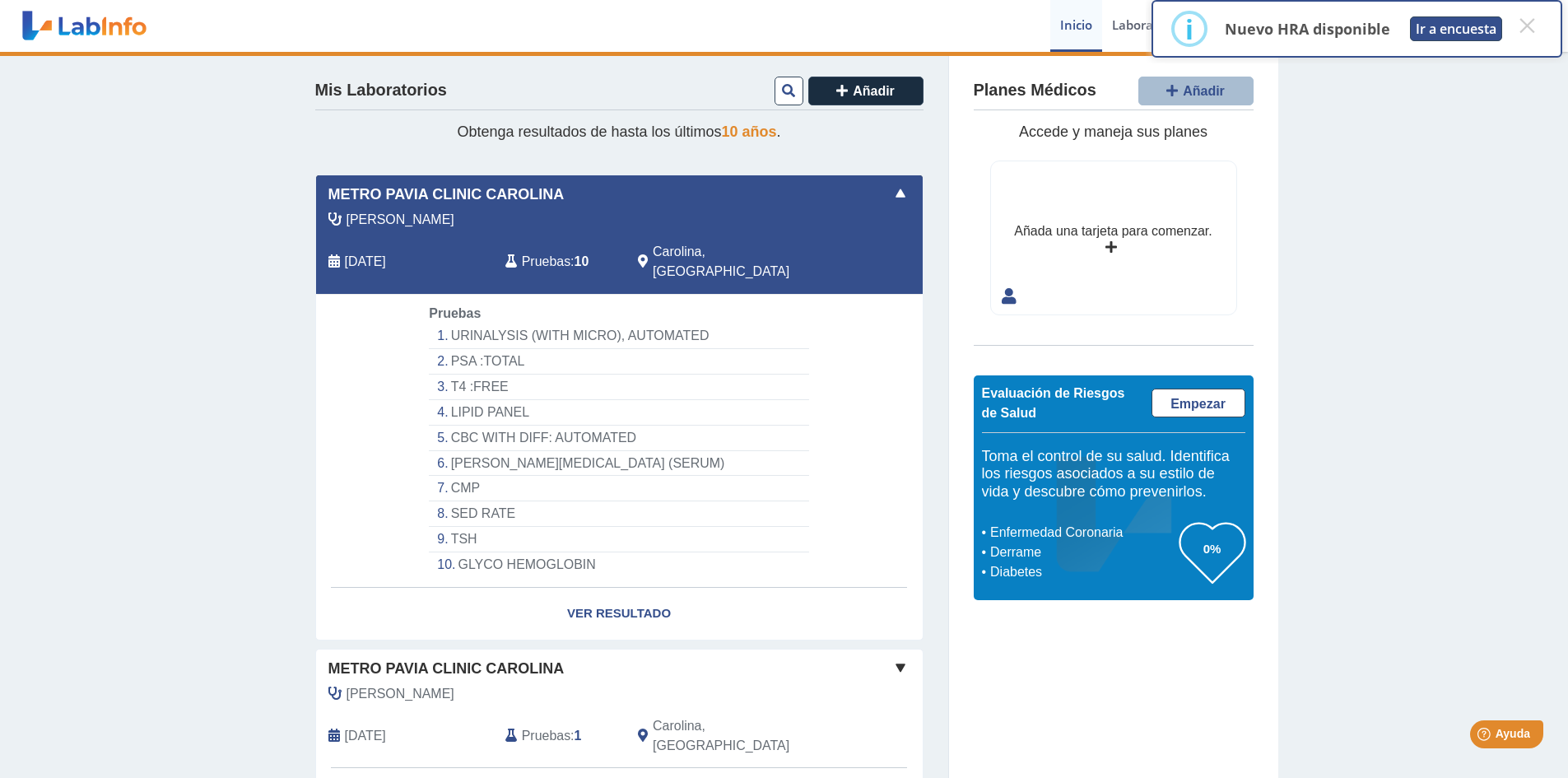
click at [1483, 32] on button "Ir a encuesta" at bounding box center [1456, 29] width 92 height 24
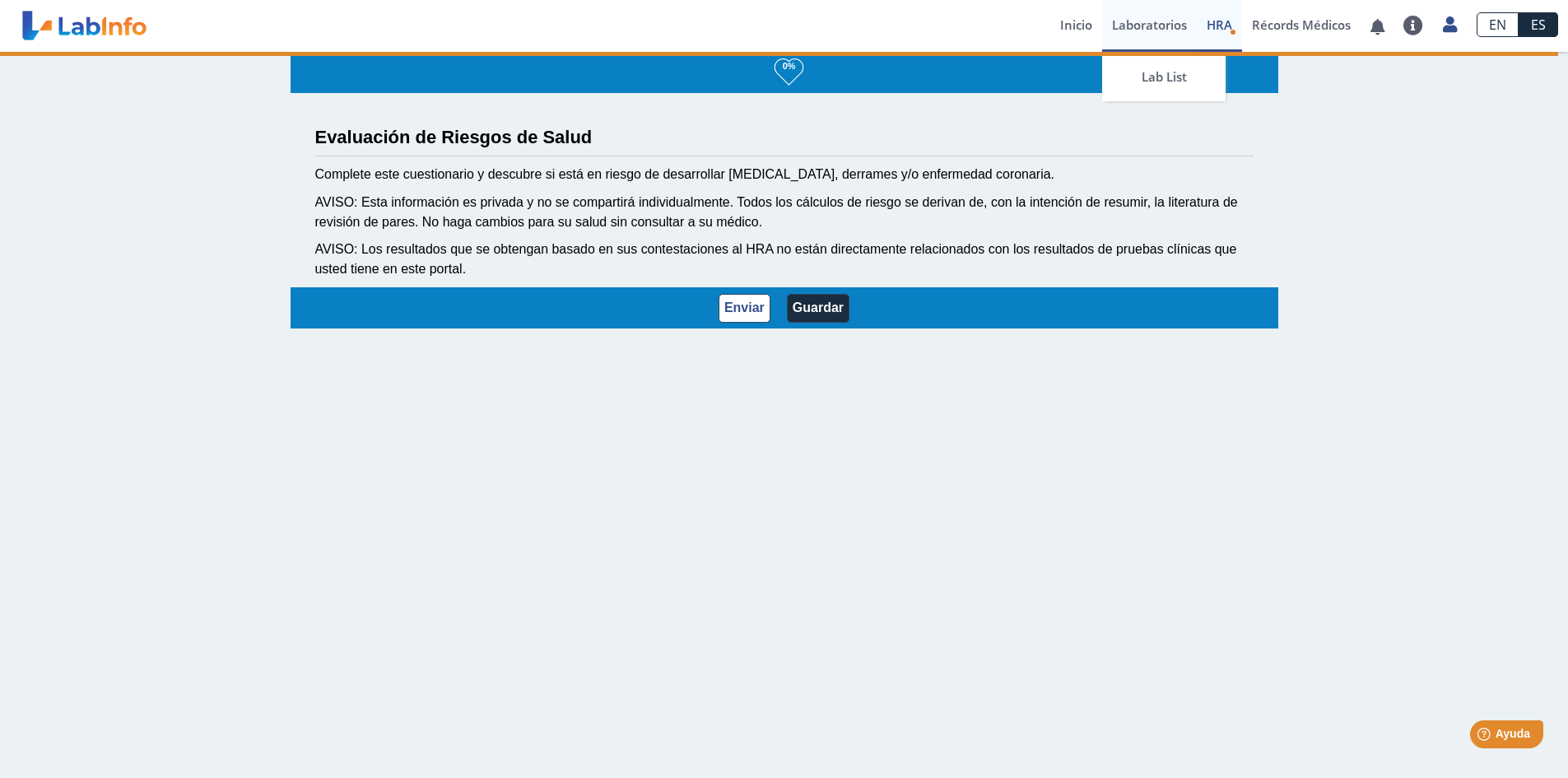
click at [1156, 31] on link "Laboratorios" at bounding box center [1149, 26] width 95 height 52
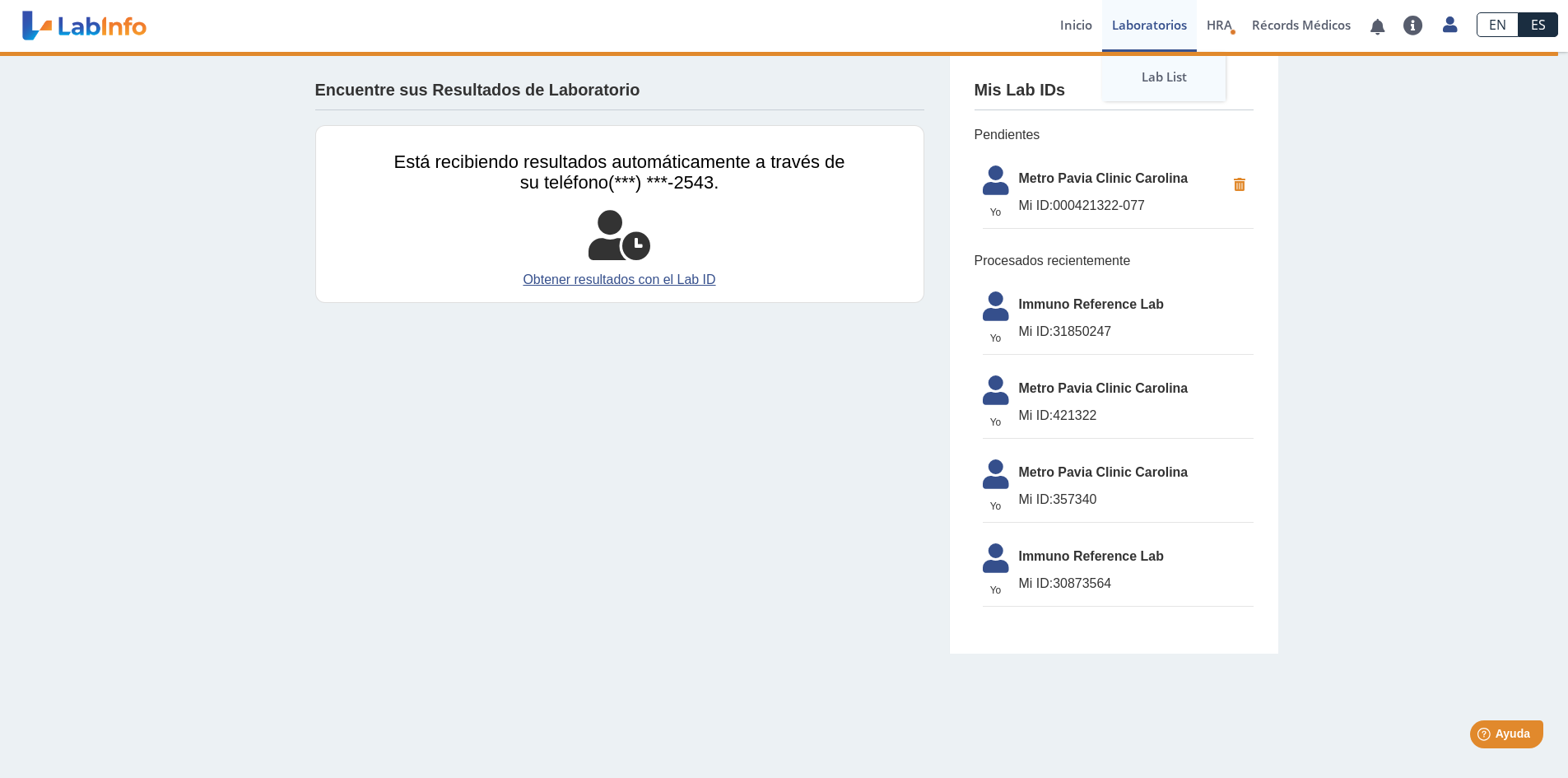
click at [1159, 79] on link "Lab List" at bounding box center [1164, 76] width 123 height 50
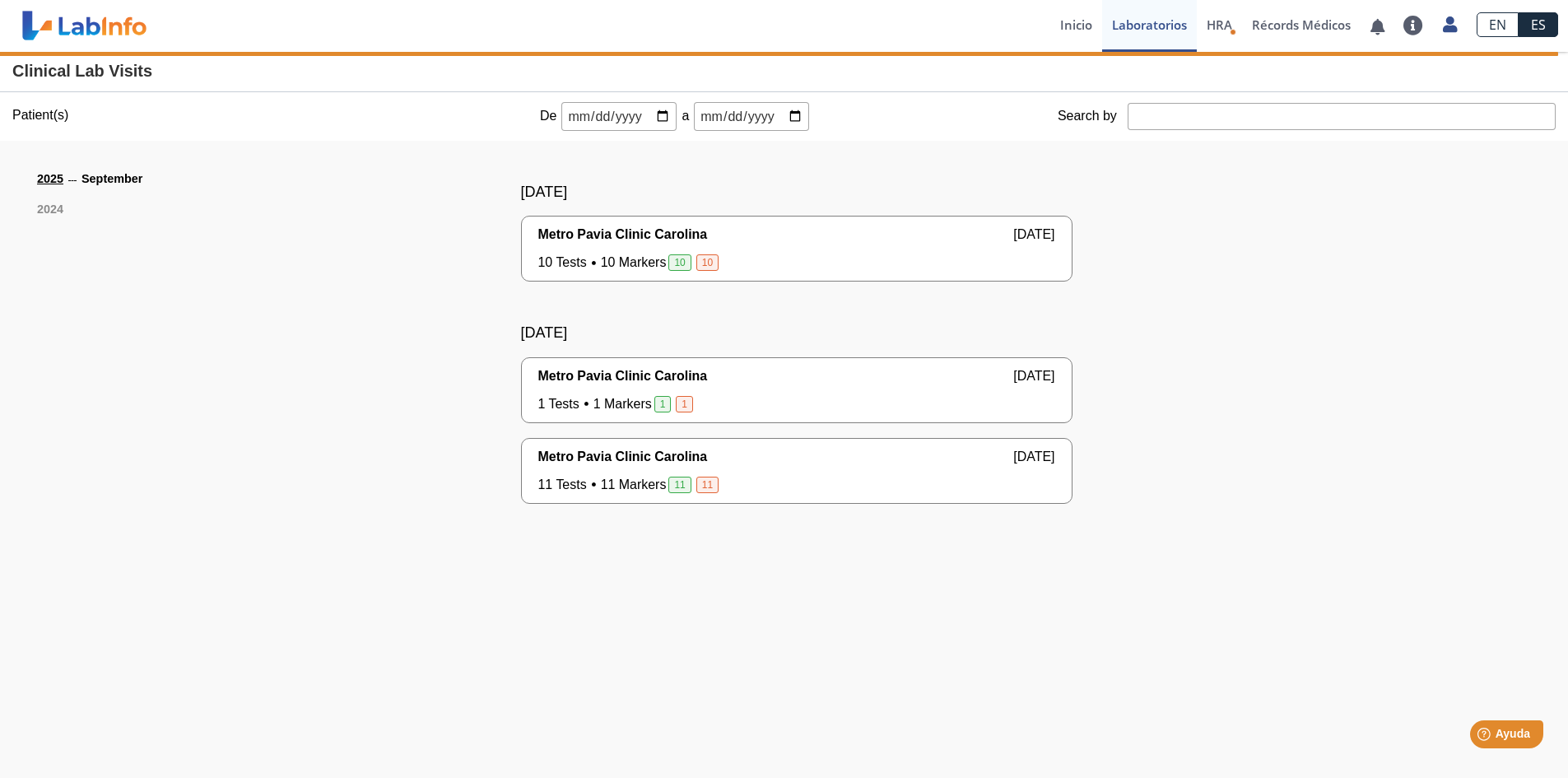
click at [568, 485] on span "11 Tests 11 Markers 11 11" at bounding box center [629, 484] width 183 height 20
click at [805, 475] on div "11 Tests 11 Markers 11 [DEMOGRAPHIC_DATA] Yo" at bounding box center [796, 484] width 517 height 20
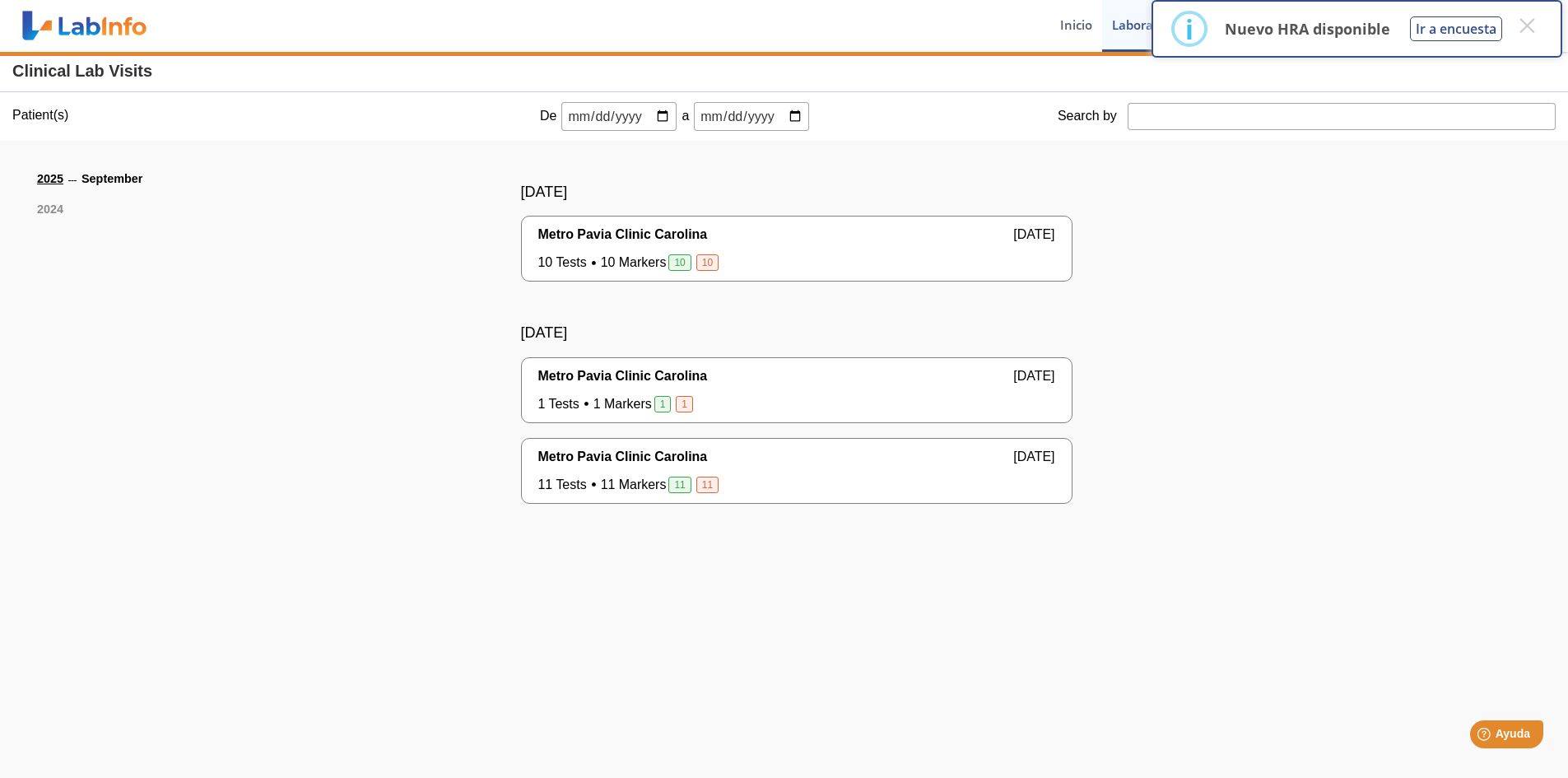
click at [673, 489] on span "11" at bounding box center [680, 484] width 23 height 17
click at [1529, 26] on button "×" at bounding box center [1527, 25] width 30 height 30
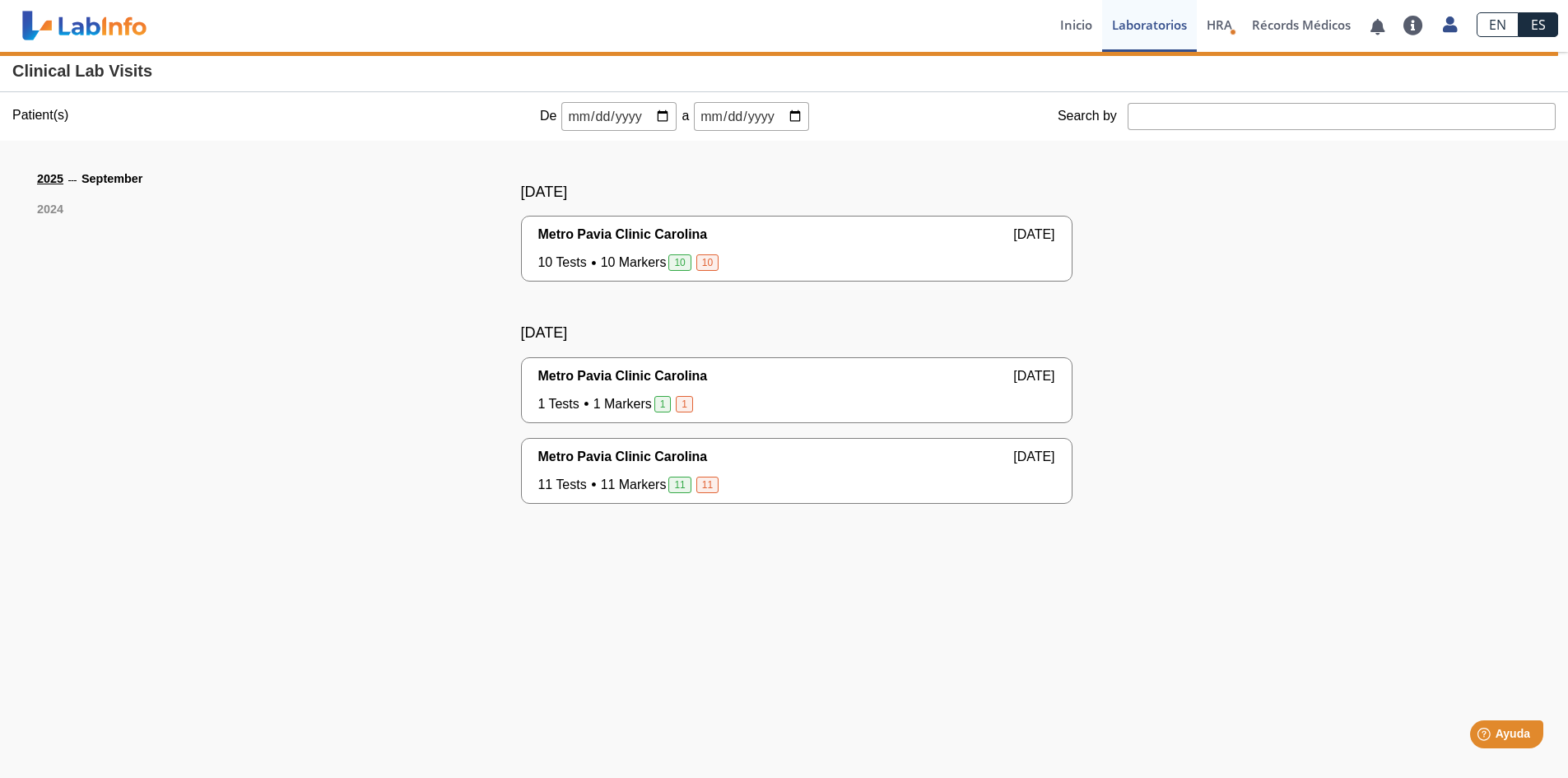
click at [568, 457] on span "Metro Pavia Clinic Carolina" at bounding box center [622, 456] width 169 height 20
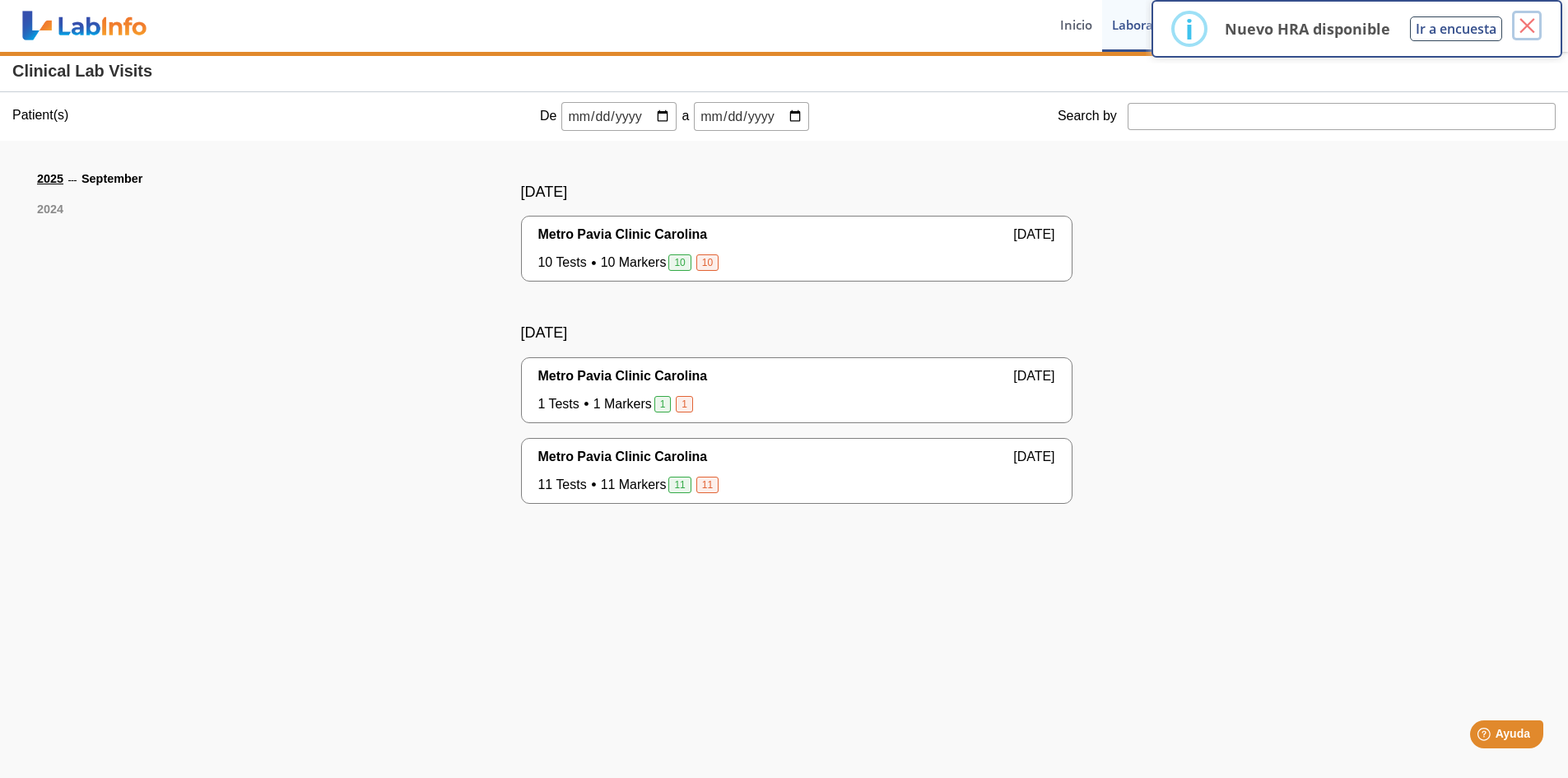
click at [1526, 24] on button "×" at bounding box center [1527, 25] width 30 height 30
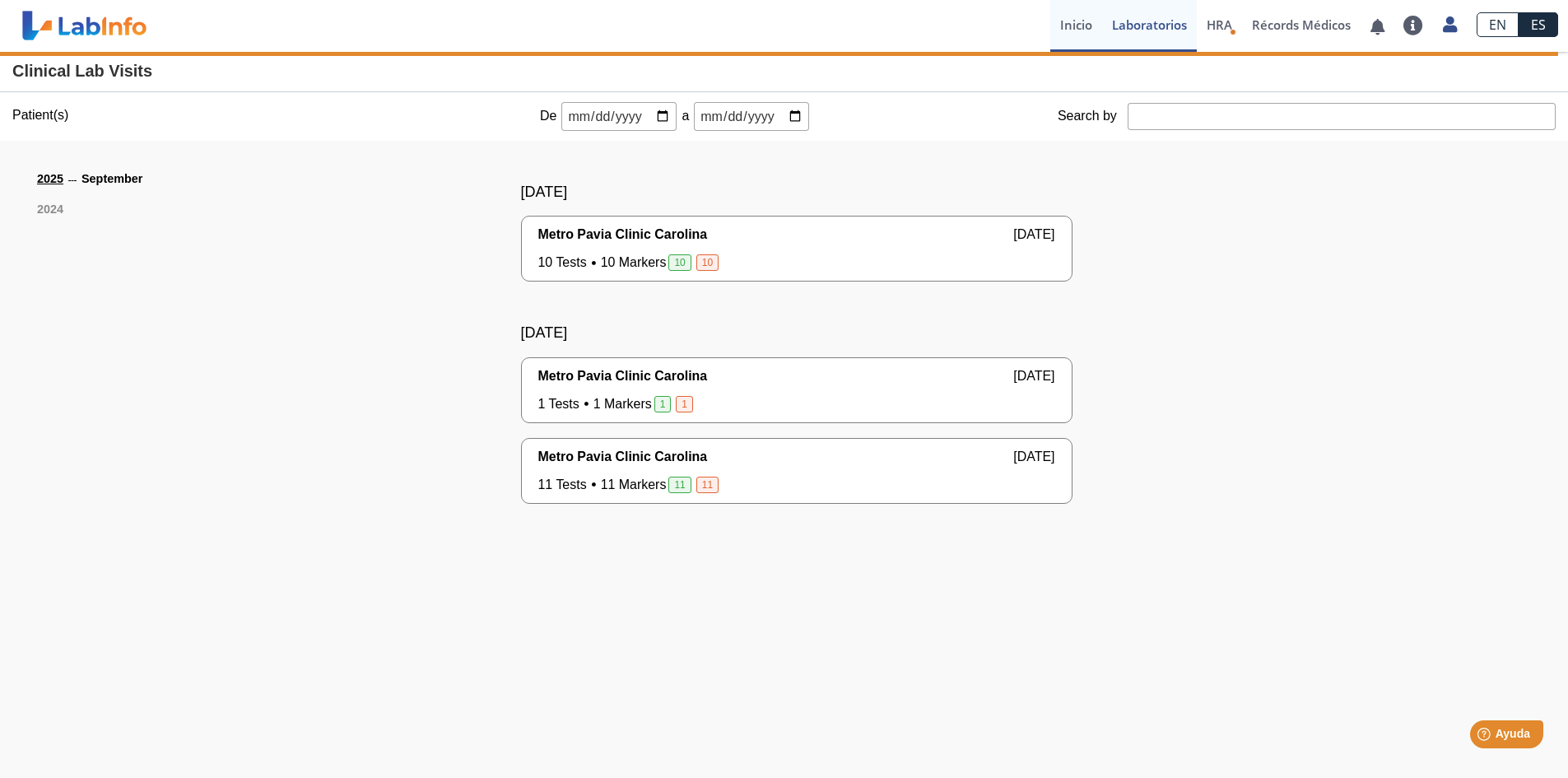
click at [1066, 22] on link "Inicio" at bounding box center [1076, 26] width 52 height 52
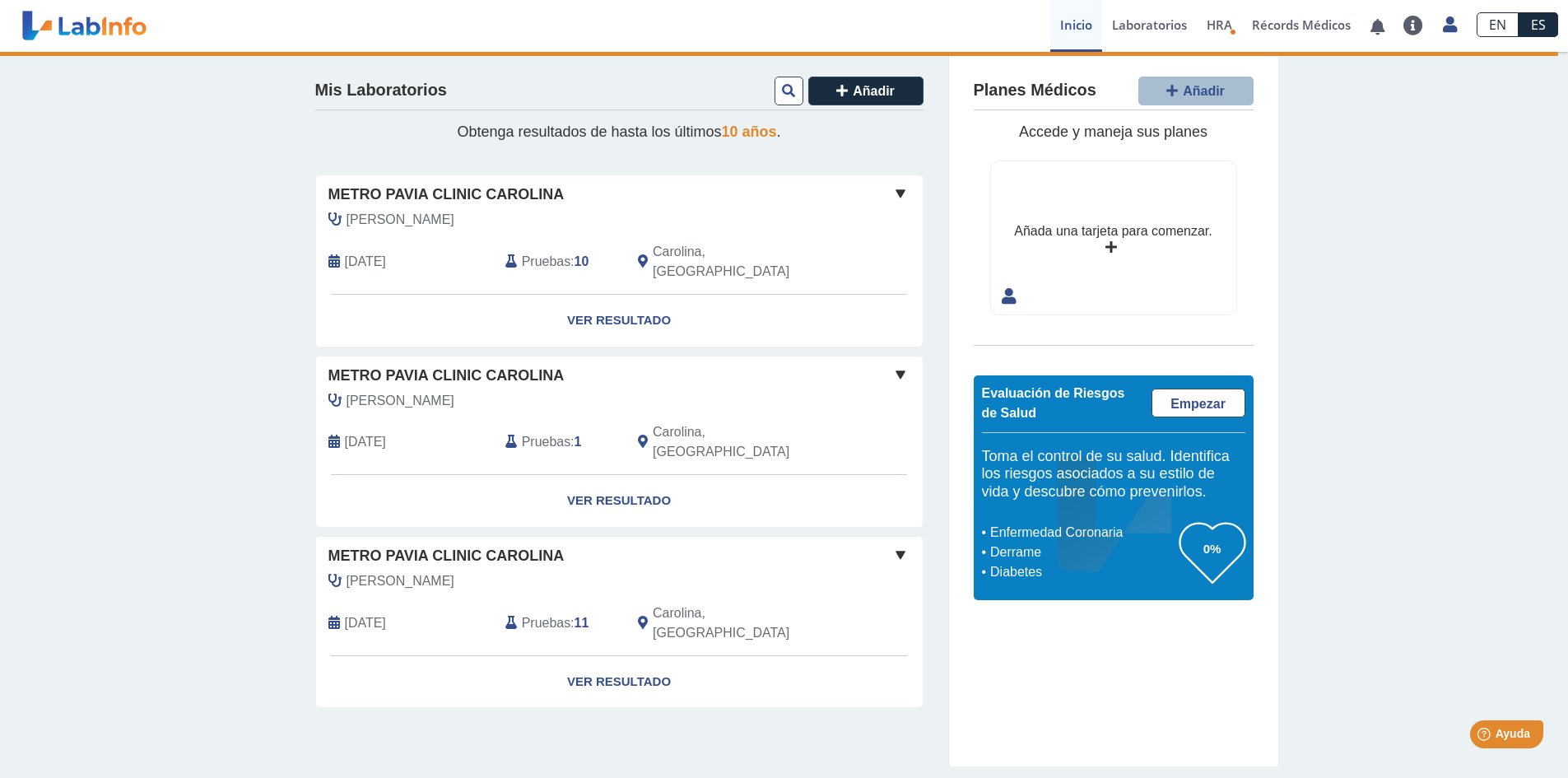
click at [900, 365] on span at bounding box center [900, 375] width 20 height 20
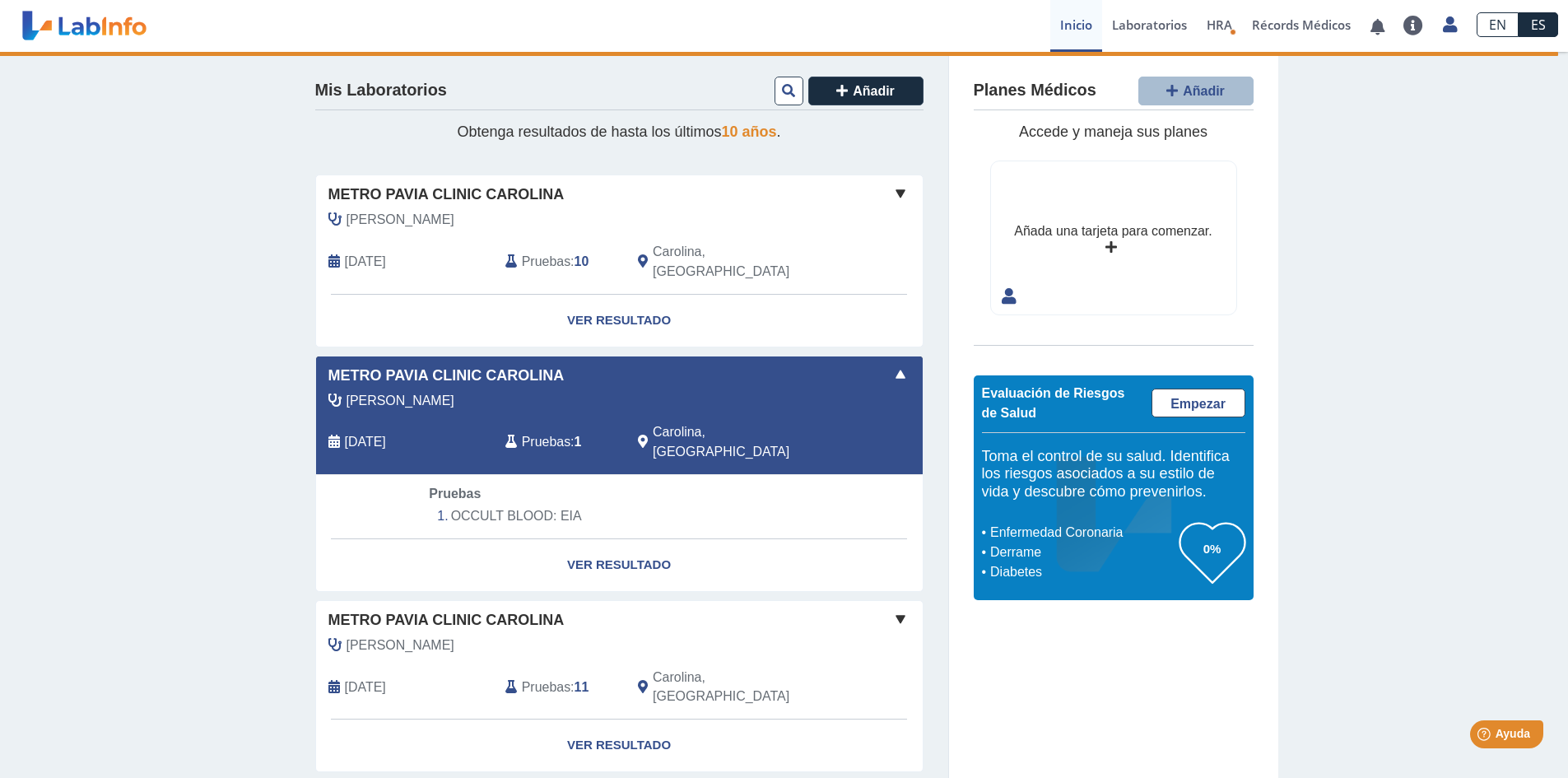
click at [511, 504] on li "OCCULT BLOOD: EIA" at bounding box center [618, 516] width 380 height 24
click at [582, 539] on link "Ver Resultado" at bounding box center [620, 565] width 607 height 52
click at [899, 365] on span at bounding box center [900, 375] width 20 height 20
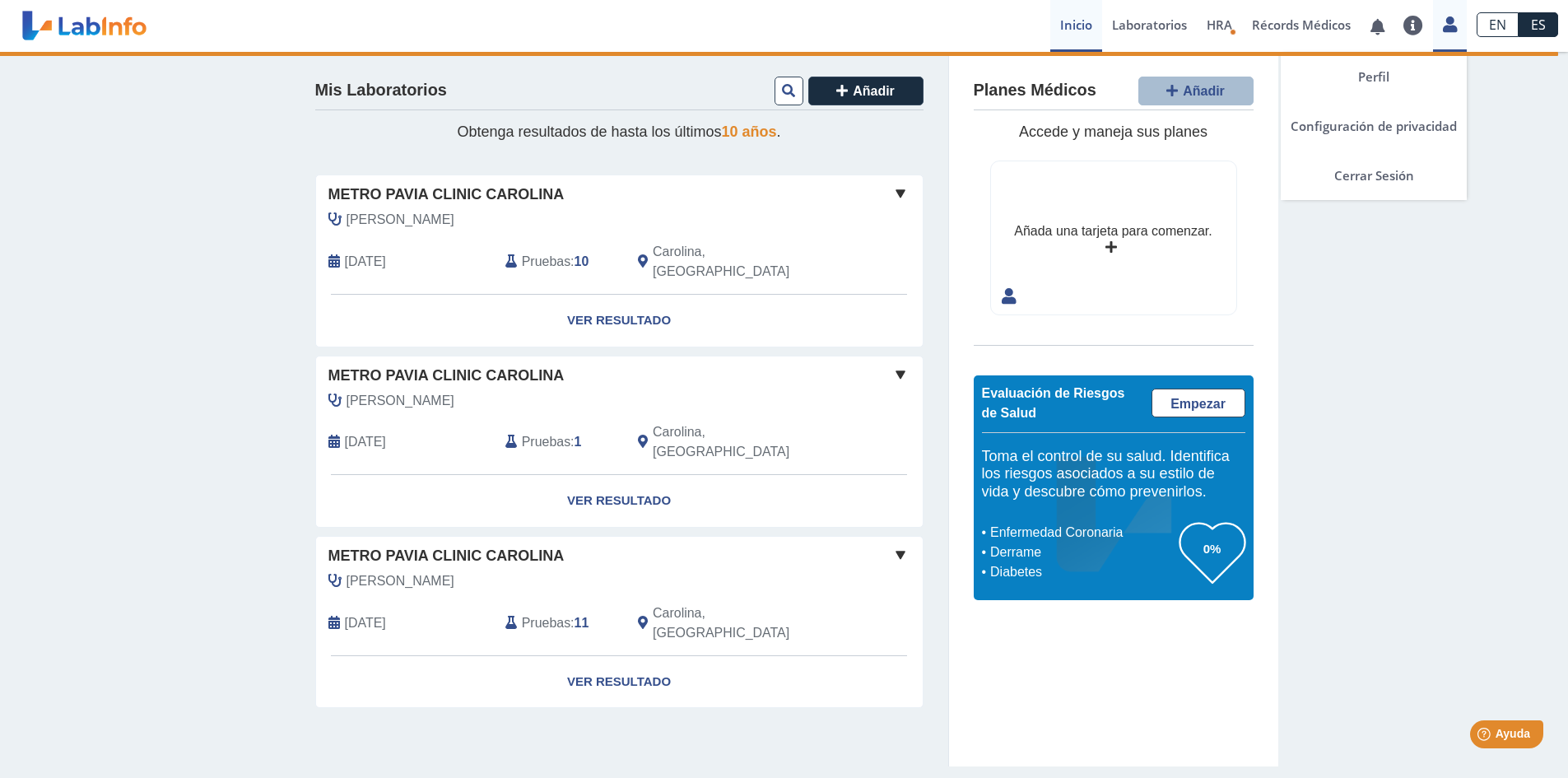
click at [1443, 20] on icon at bounding box center [1450, 24] width 14 height 12
click at [1392, 176] on link "Cerrar Sesión" at bounding box center [1373, 175] width 186 height 50
click at [1384, 178] on link "Cerrar Sesión" at bounding box center [1373, 175] width 186 height 50
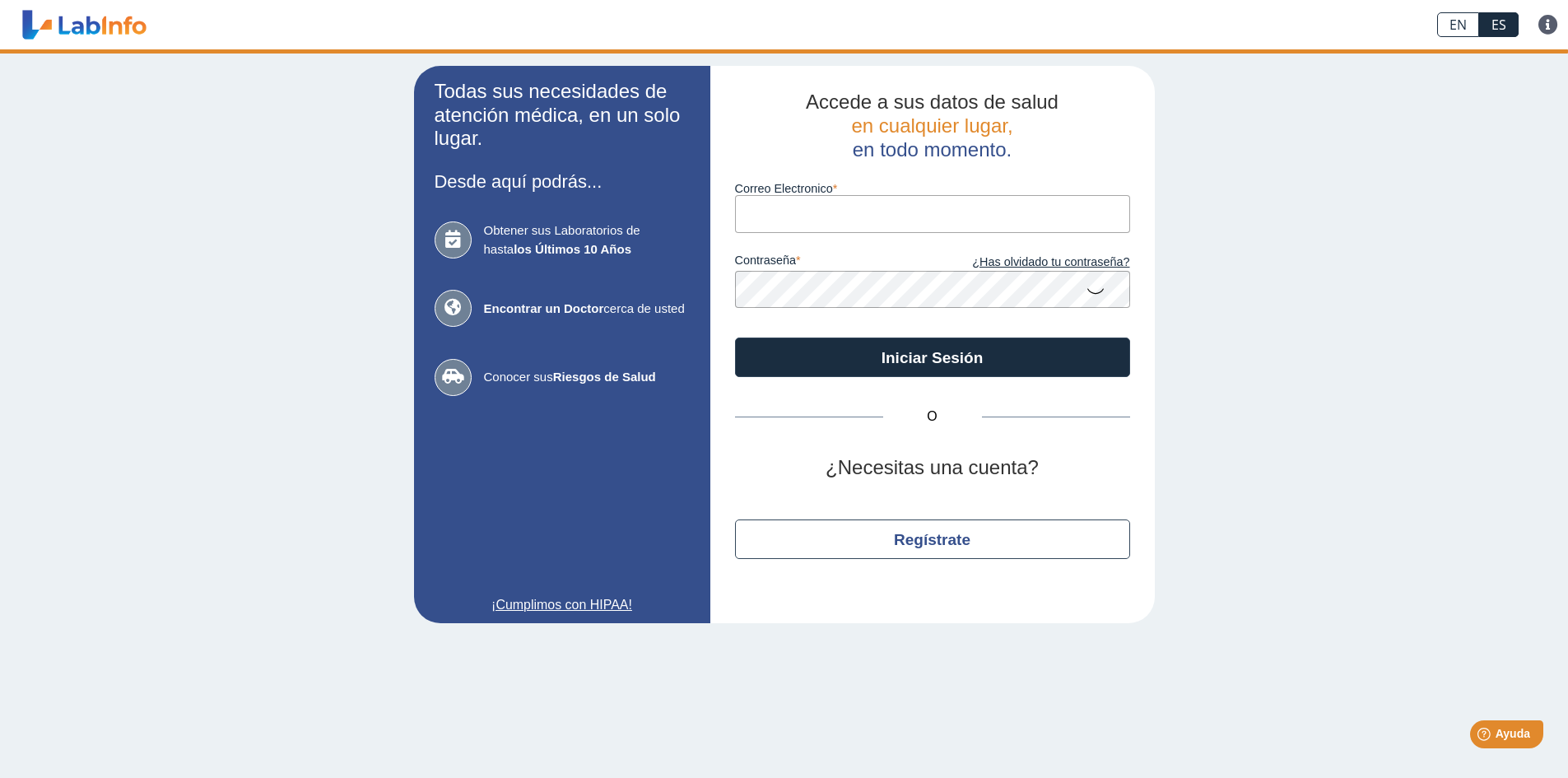
type input "[EMAIL_ADDRESS][DOMAIN_NAME]"
